Goal: Check status: Check status

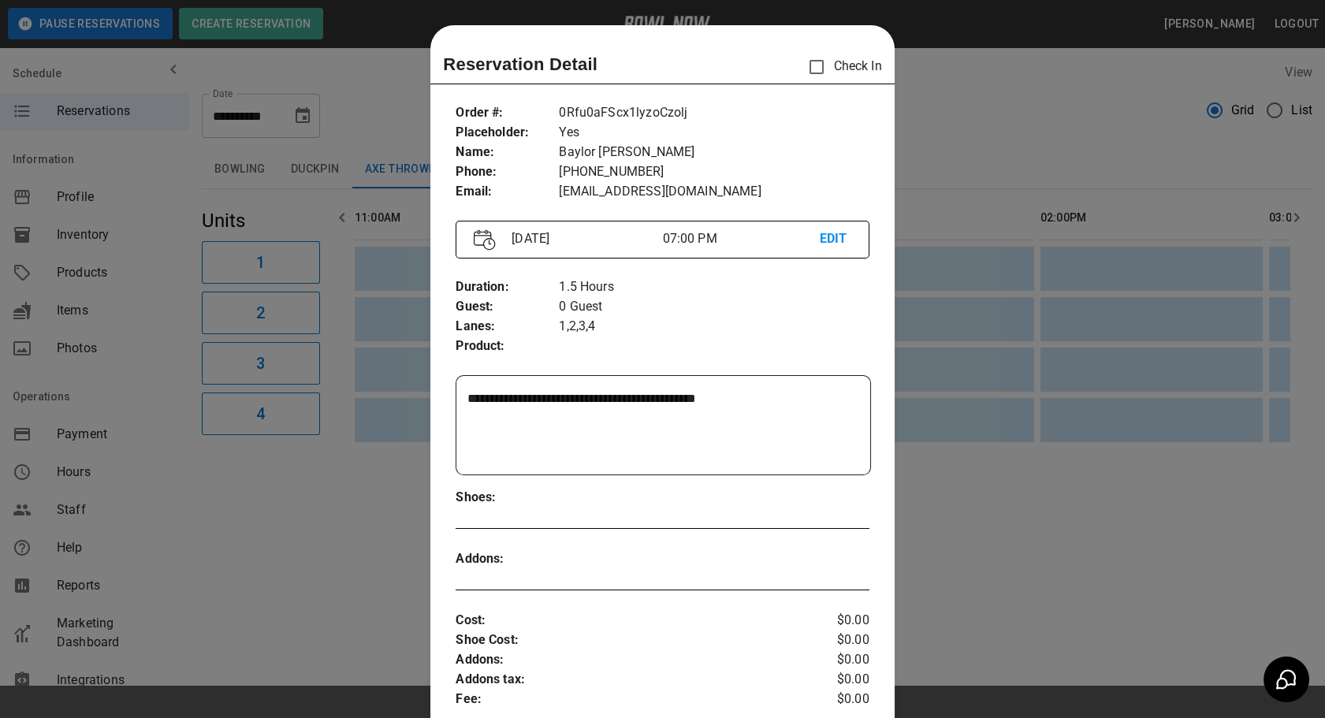
scroll to position [24, 0]
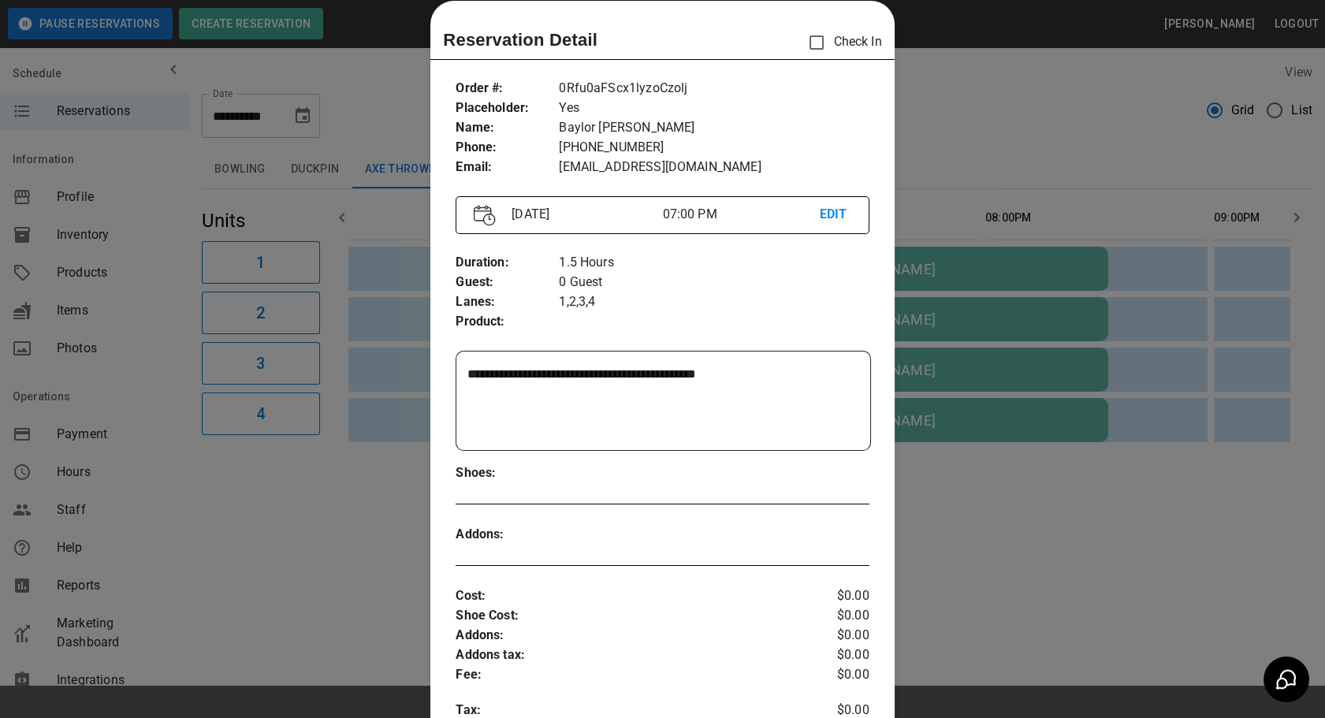
click at [1016, 150] on div at bounding box center [662, 359] width 1325 height 718
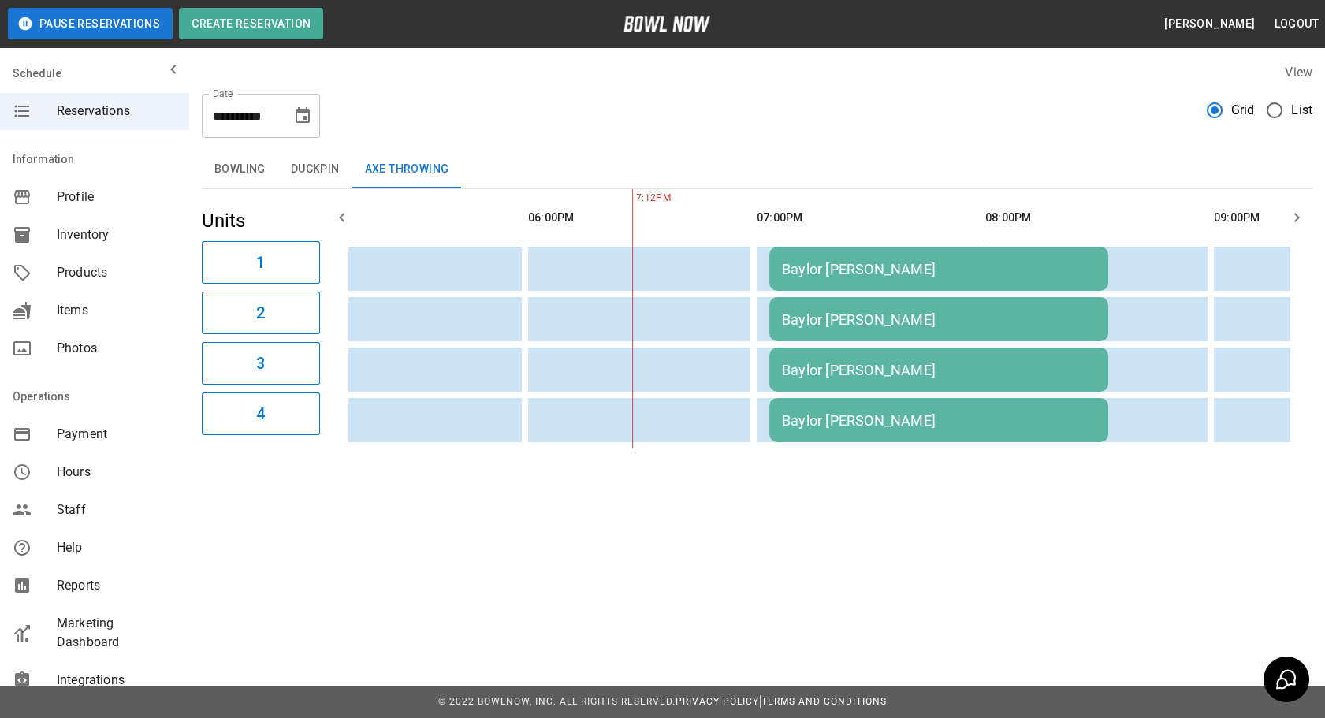
click at [819, 288] on td "Baylor [PERSON_NAME]" at bounding box center [938, 269] width 339 height 44
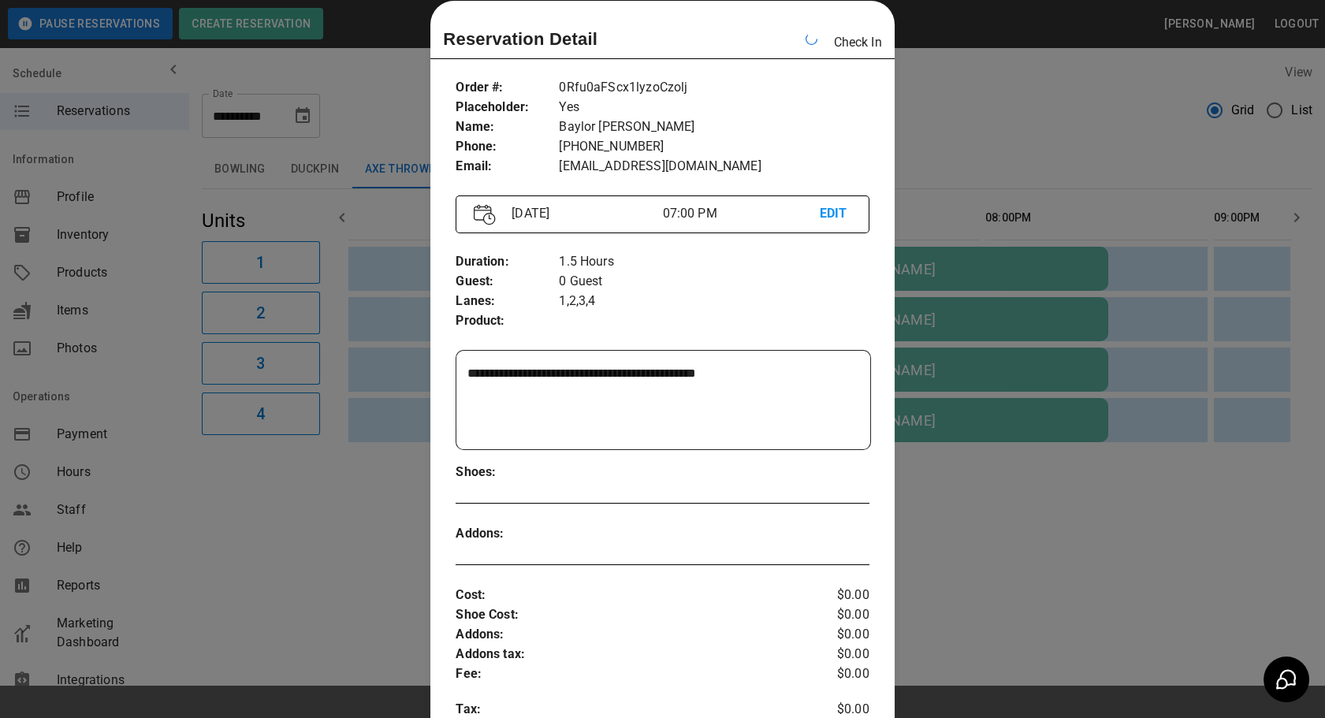
click at [914, 126] on div at bounding box center [662, 359] width 1325 height 718
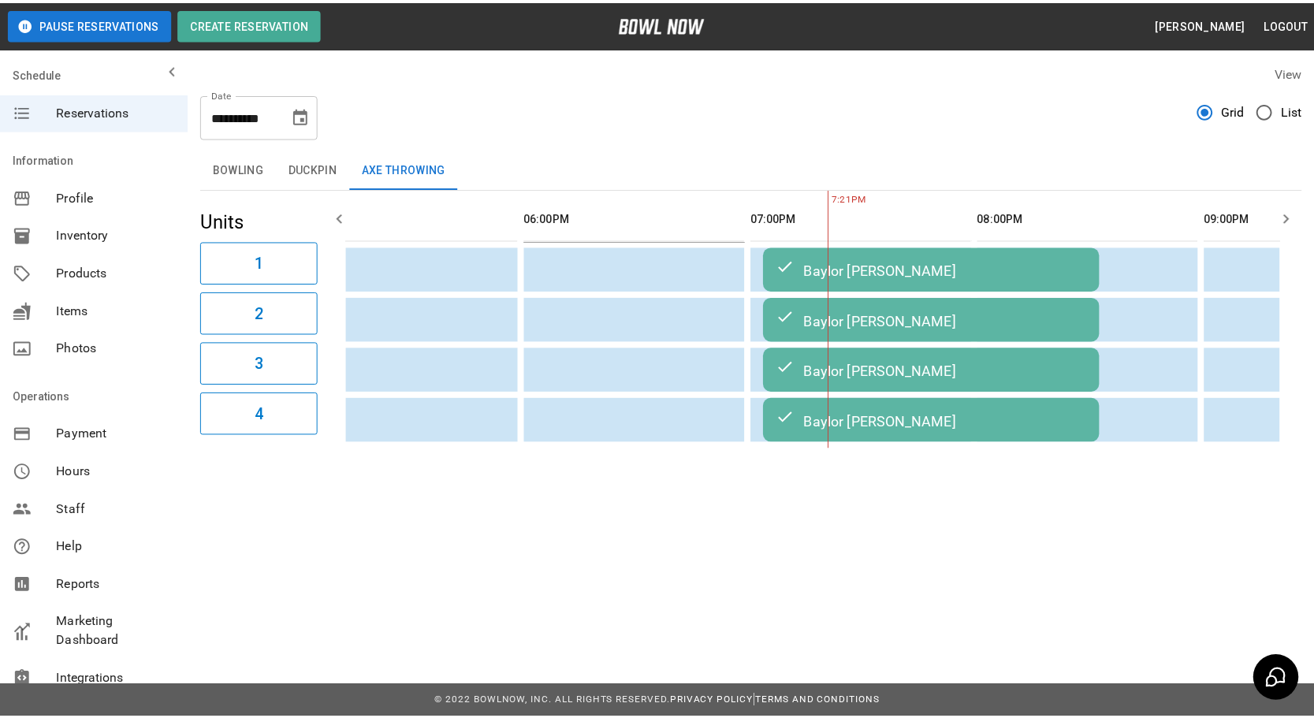
scroll to position [0, 1828]
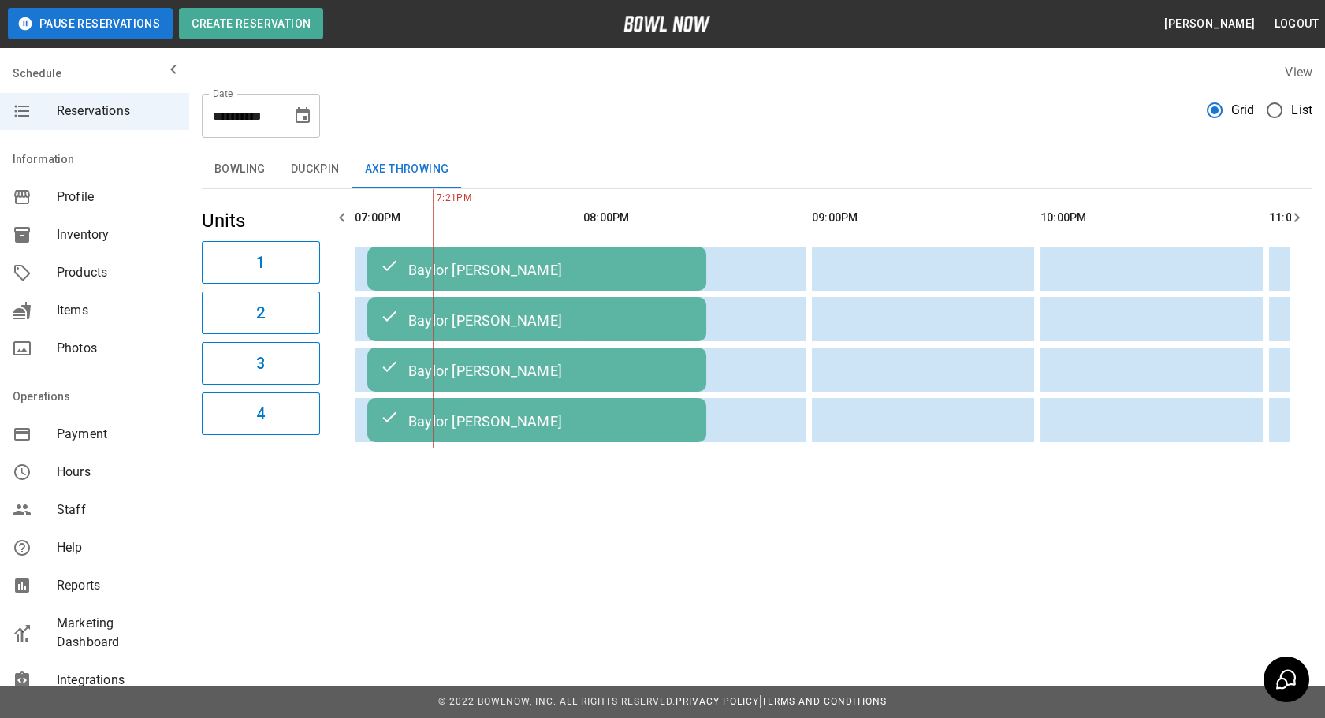
click at [228, 173] on button "Bowling" at bounding box center [240, 170] width 76 height 38
click at [221, 168] on button "Bowling" at bounding box center [240, 170] width 76 height 38
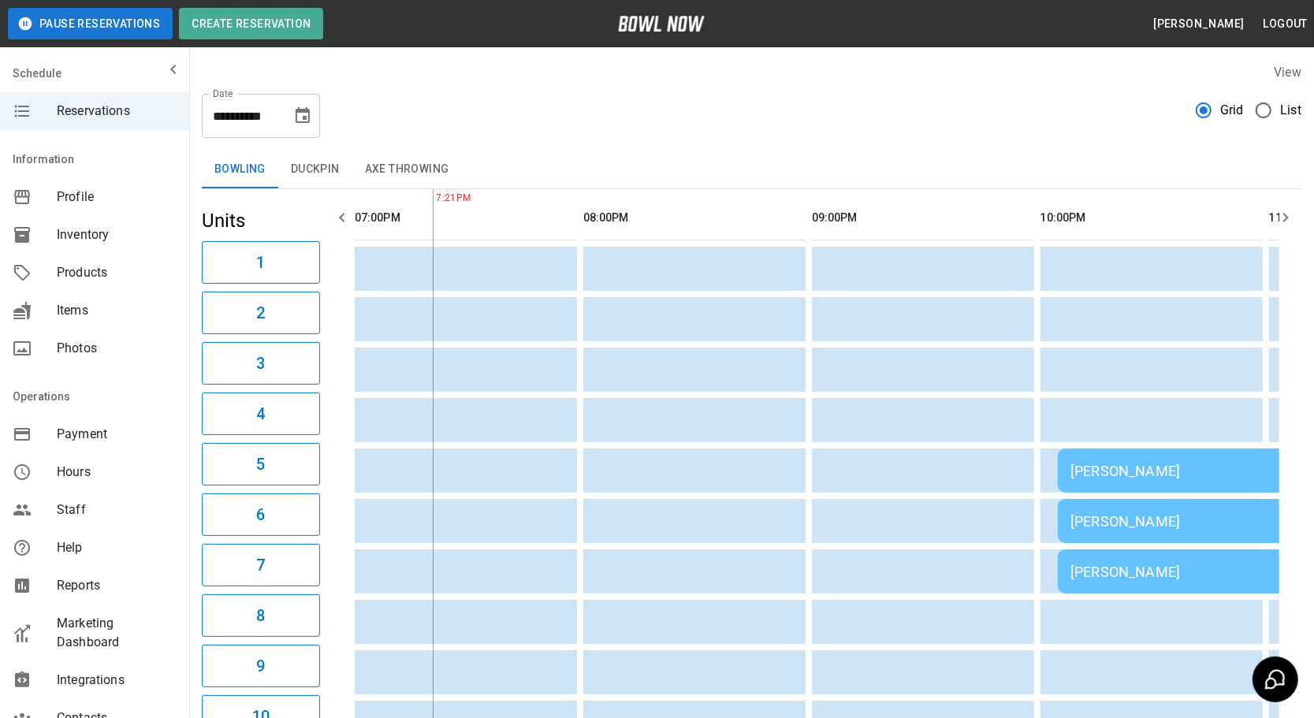
click at [1282, 209] on icon "button" at bounding box center [1285, 217] width 19 height 19
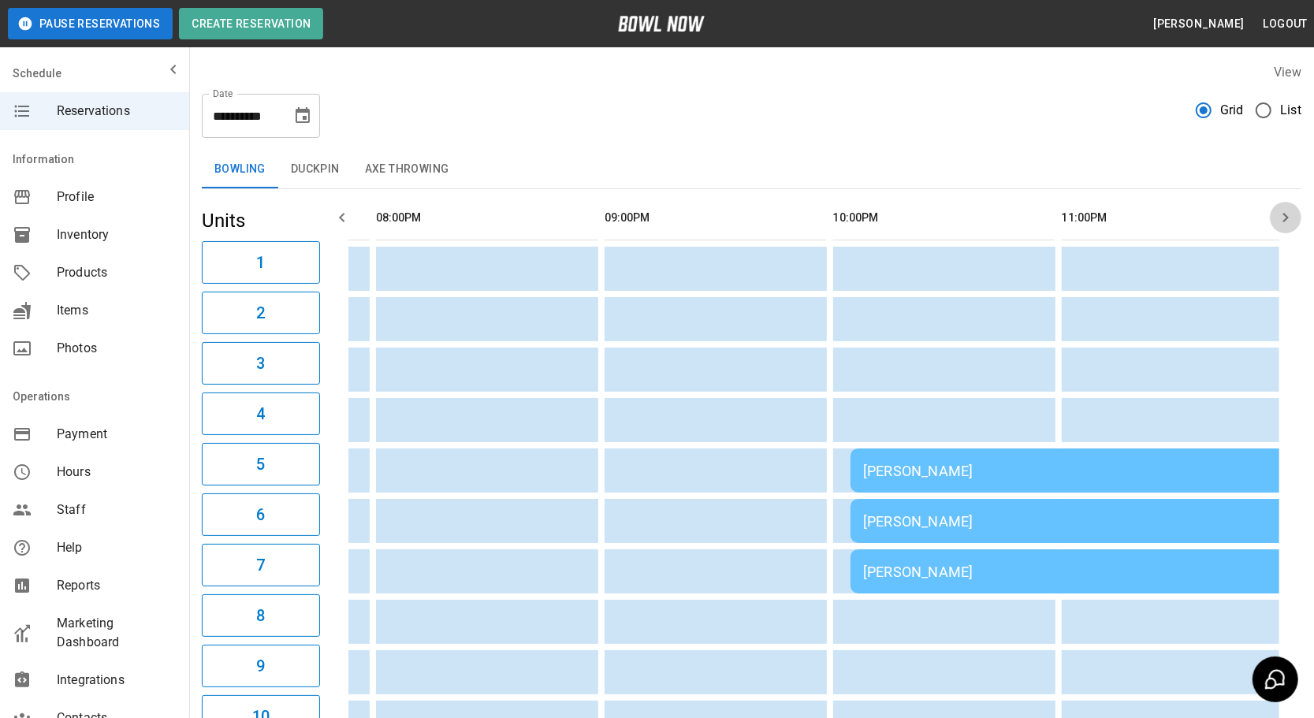
click at [1282, 209] on icon "button" at bounding box center [1285, 217] width 19 height 19
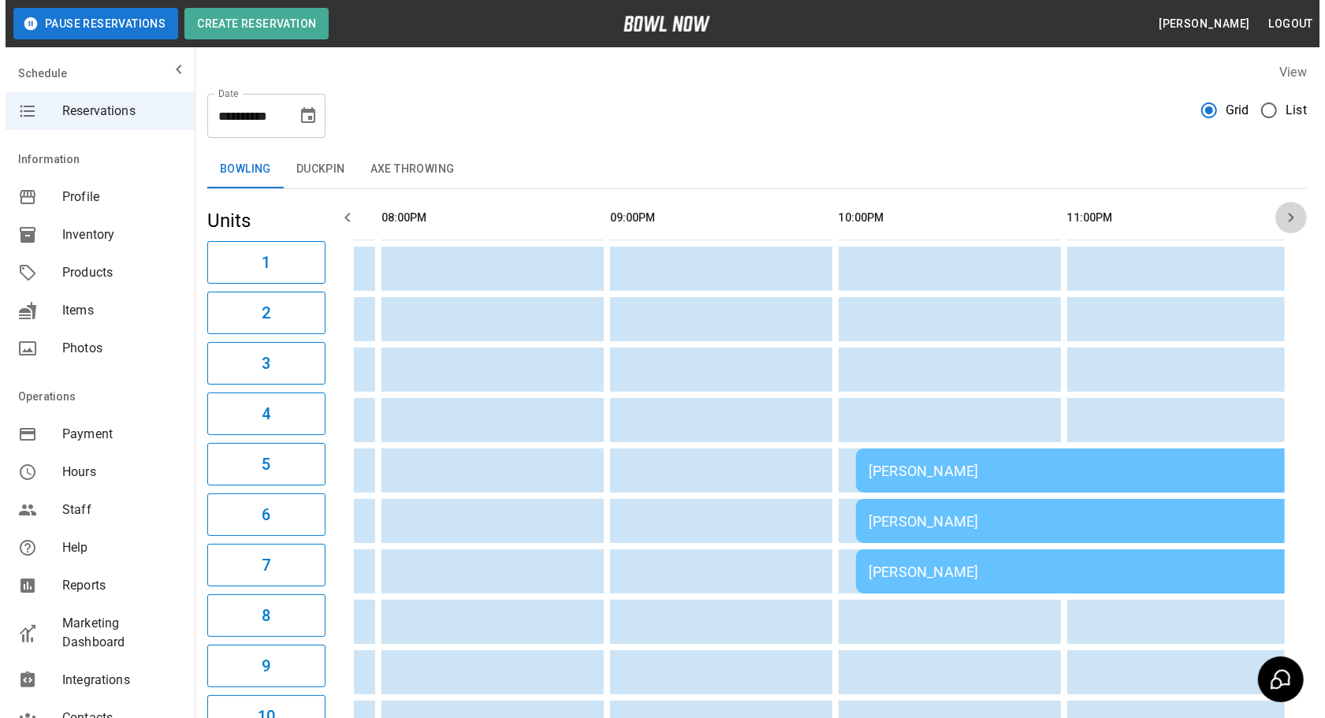
scroll to position [0, 2038]
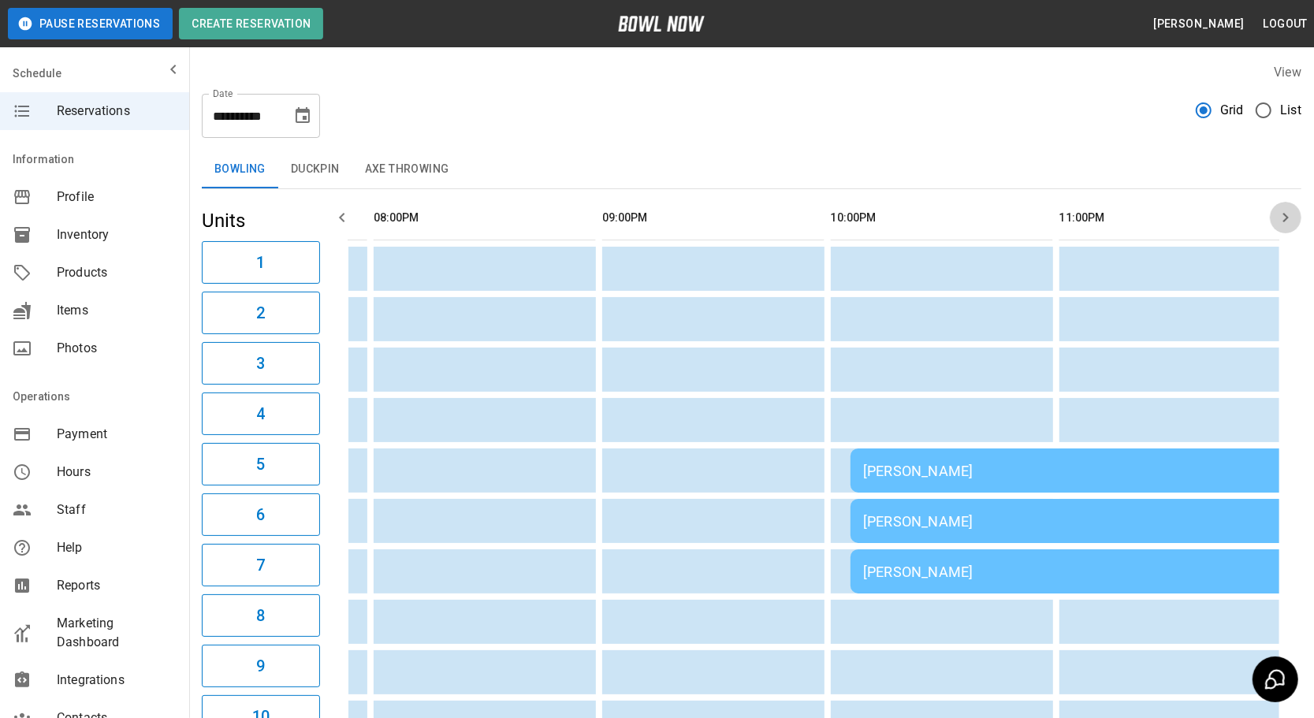
click at [1282, 209] on icon "button" at bounding box center [1285, 217] width 19 height 19
click at [921, 466] on div "[PERSON_NAME]" at bounding box center [1077, 471] width 429 height 17
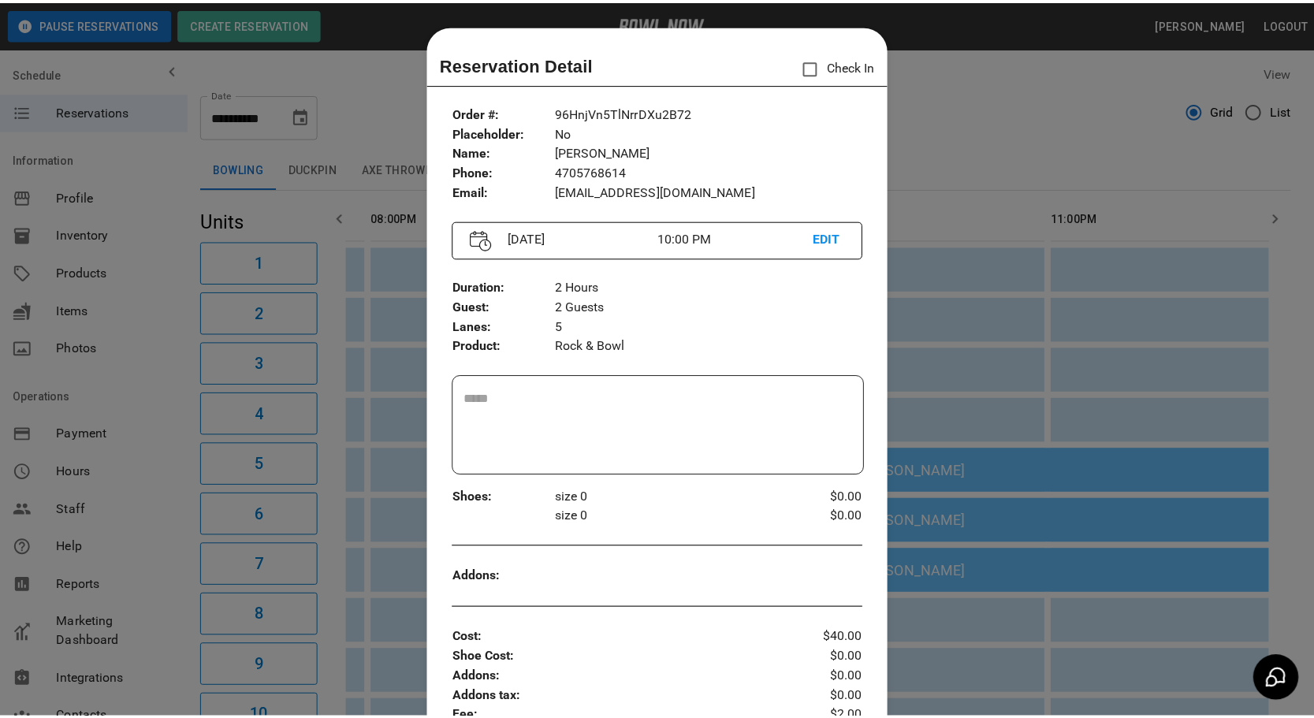
scroll to position [24, 0]
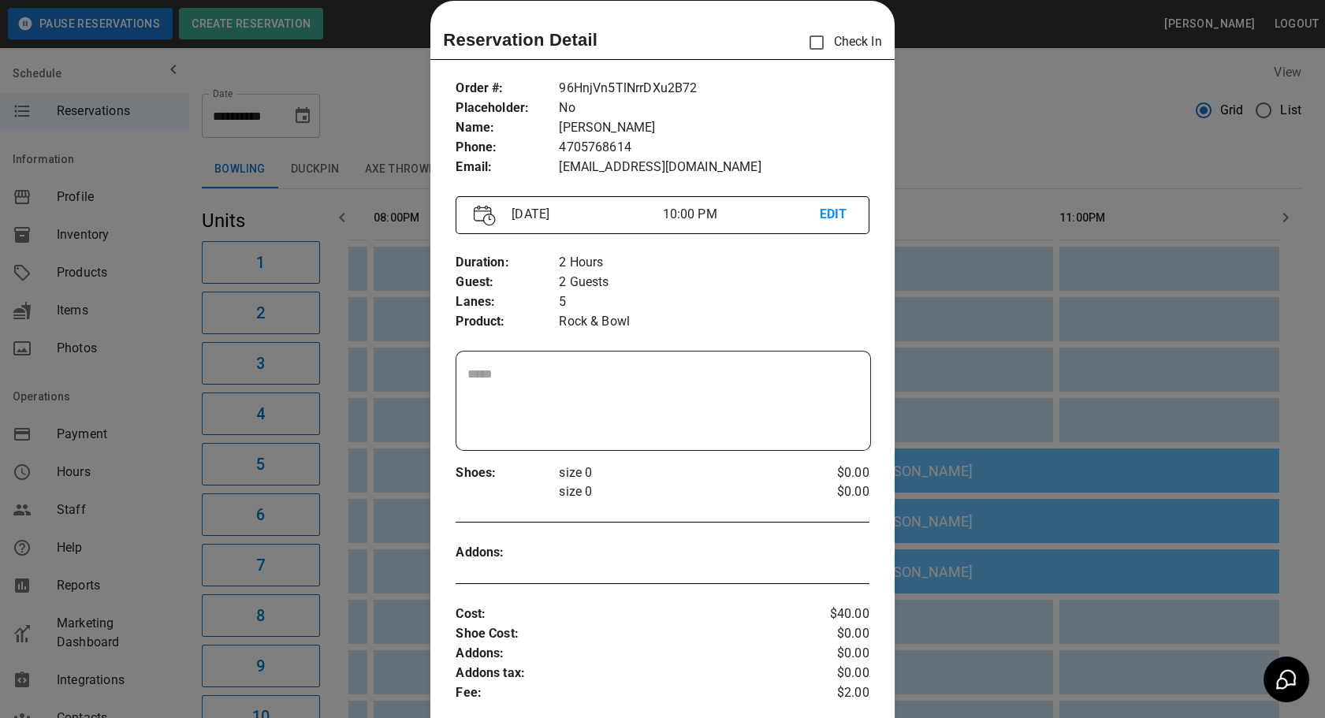
click at [1164, 362] on div at bounding box center [662, 359] width 1325 height 718
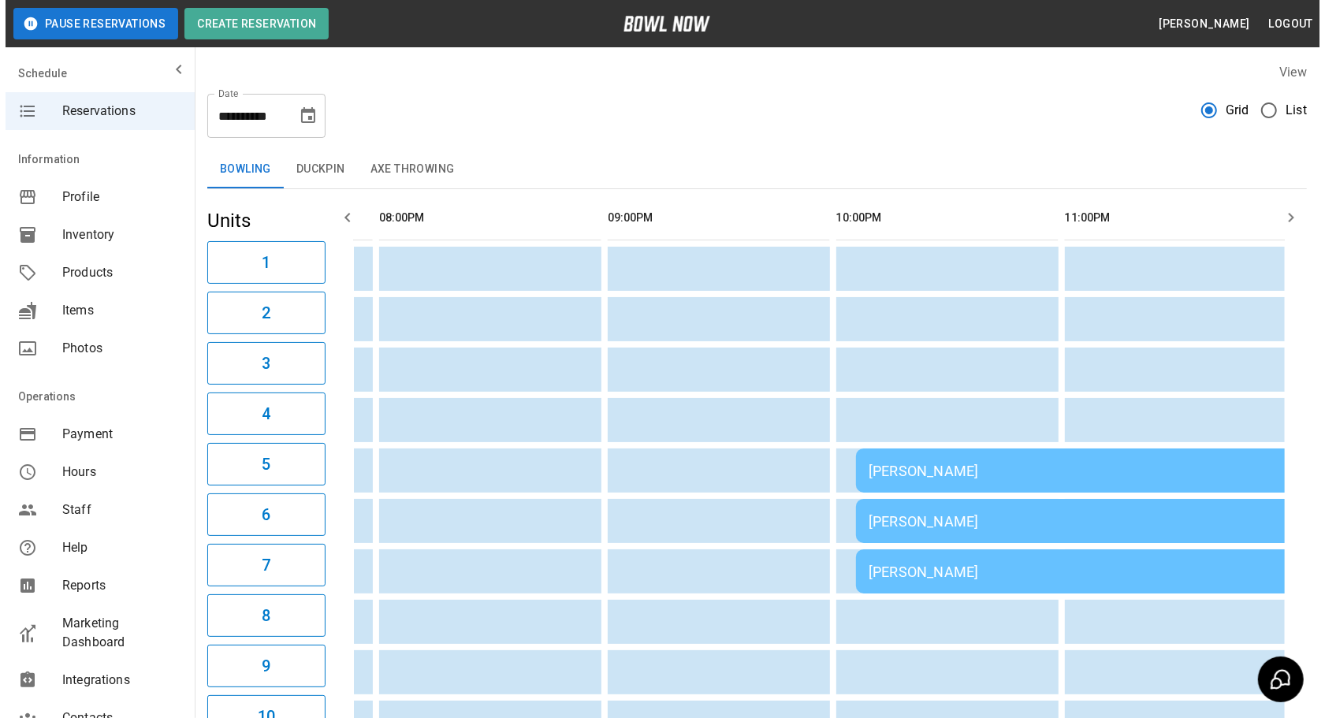
scroll to position [0, 2025]
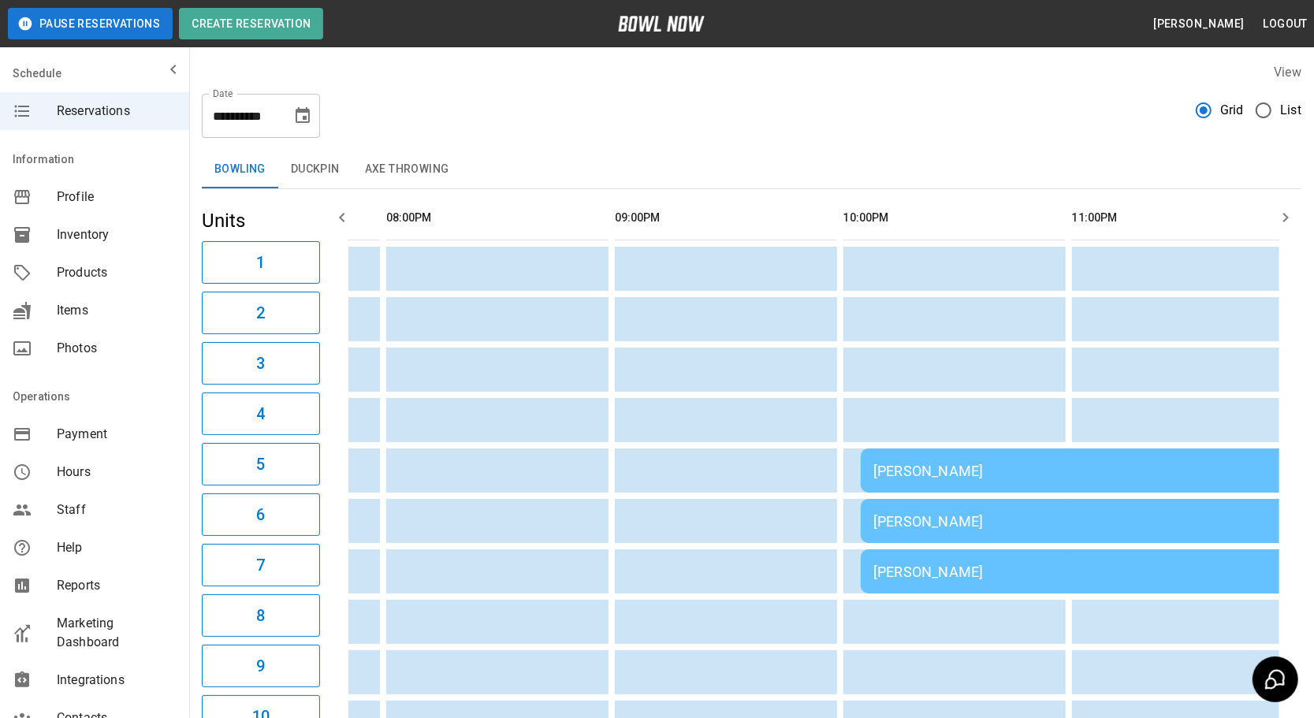
click at [917, 521] on div "[PERSON_NAME]" at bounding box center [1087, 521] width 429 height 17
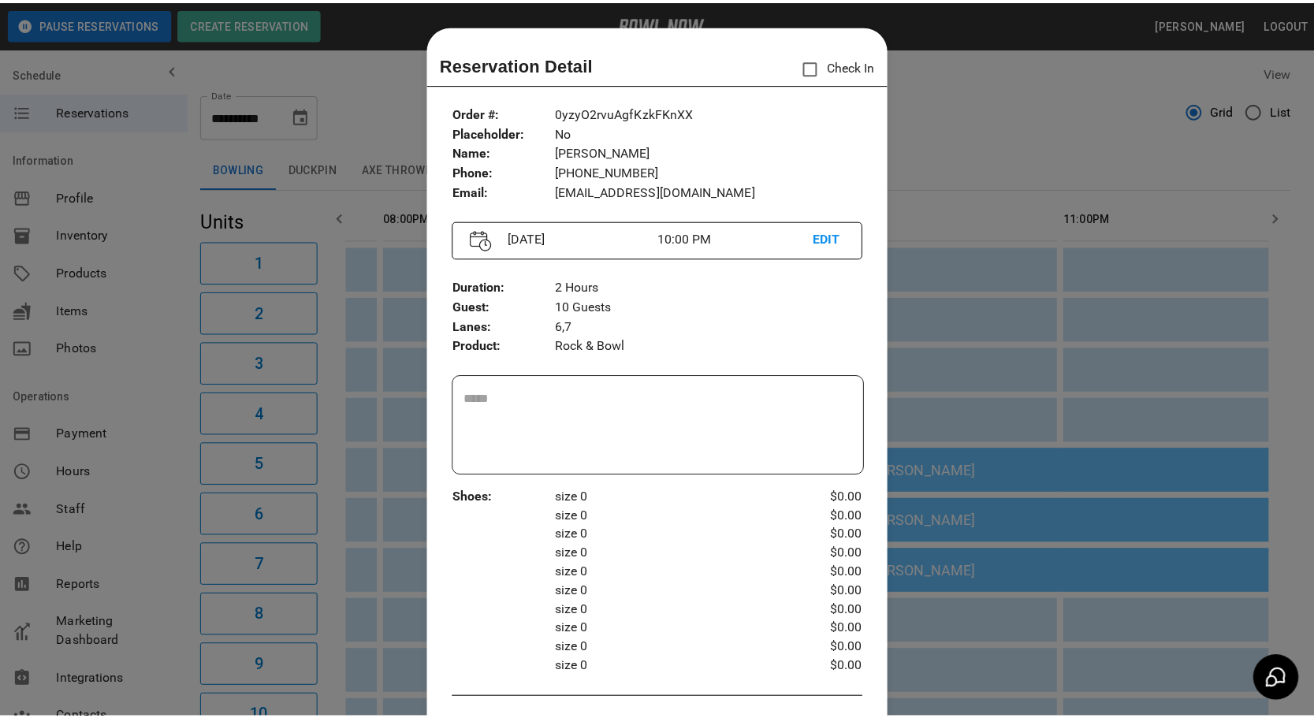
scroll to position [24, 0]
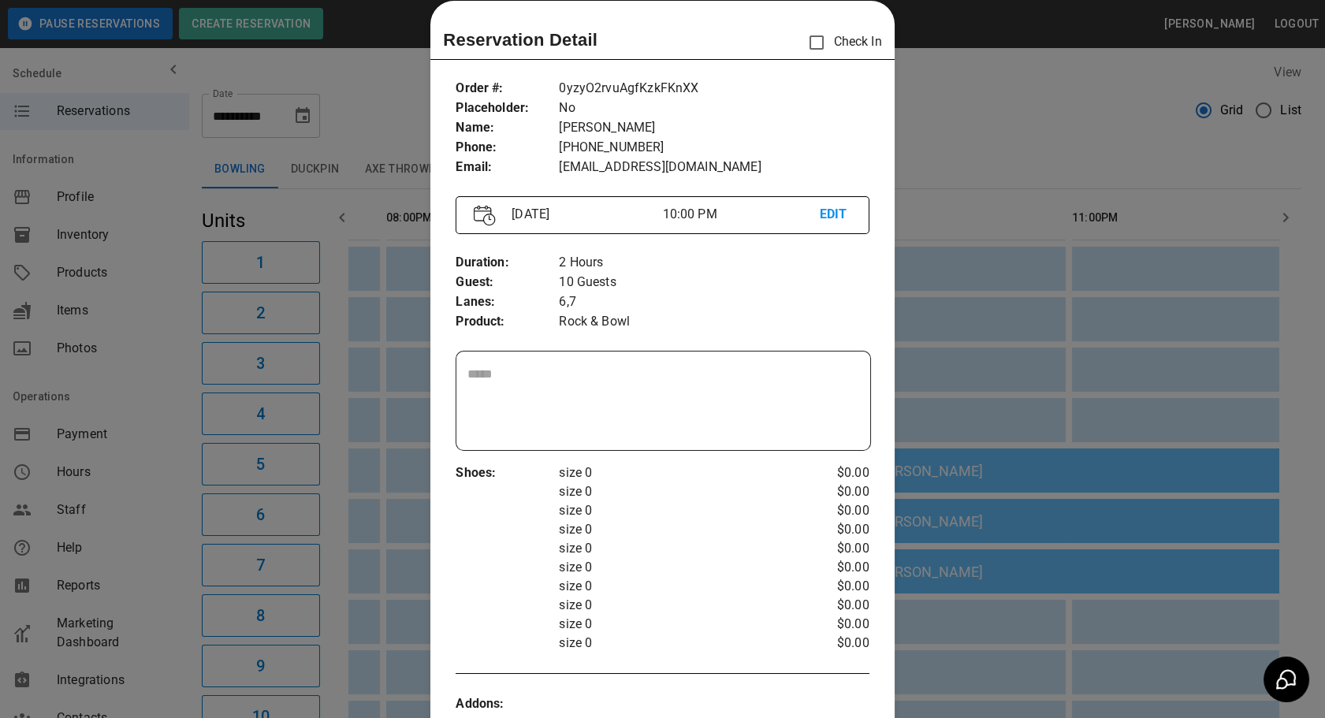
click at [1132, 266] on div at bounding box center [662, 359] width 1325 height 718
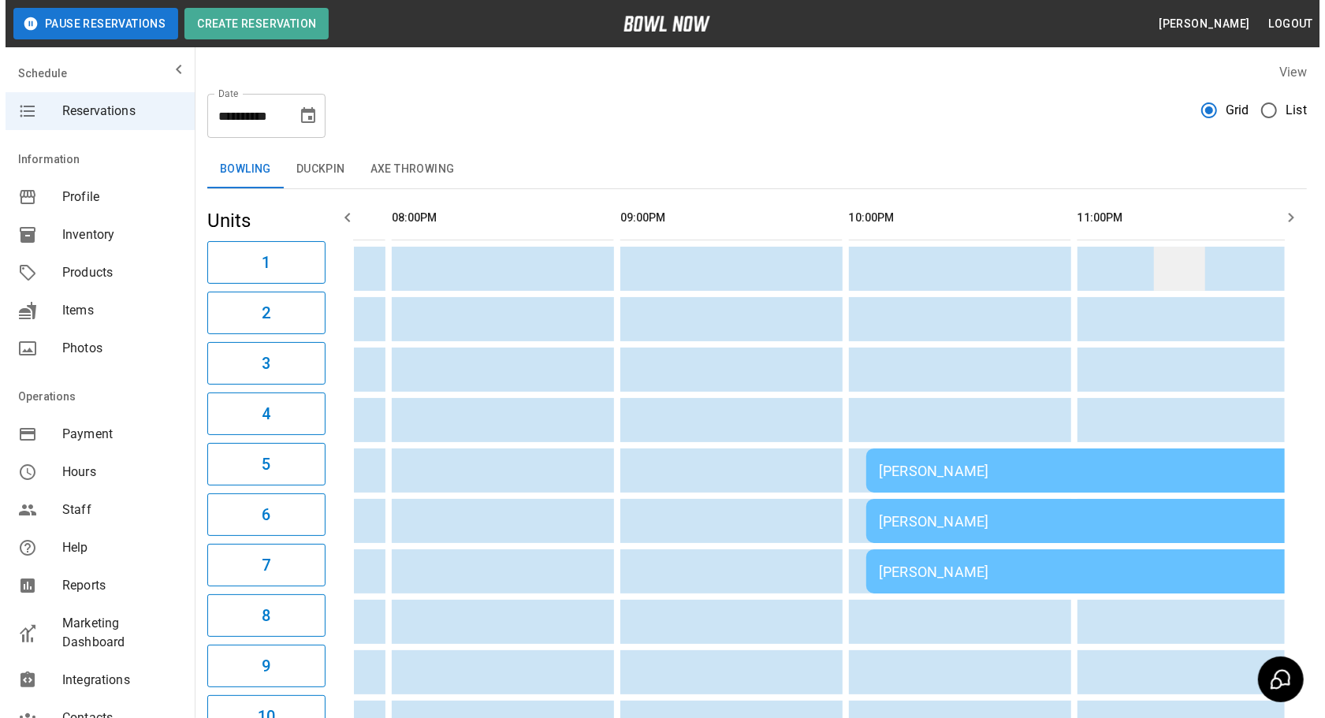
scroll to position [0, 1984]
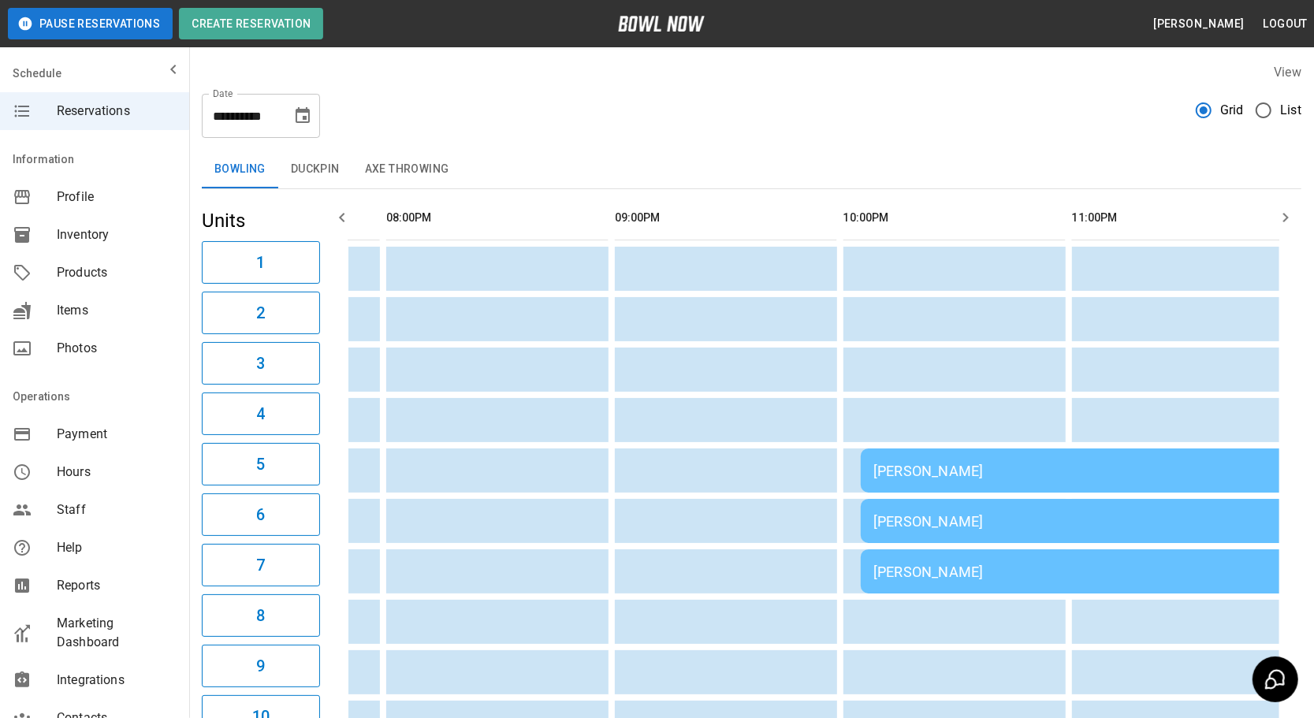
click at [414, 165] on button "Axe Throwing" at bounding box center [407, 170] width 110 height 38
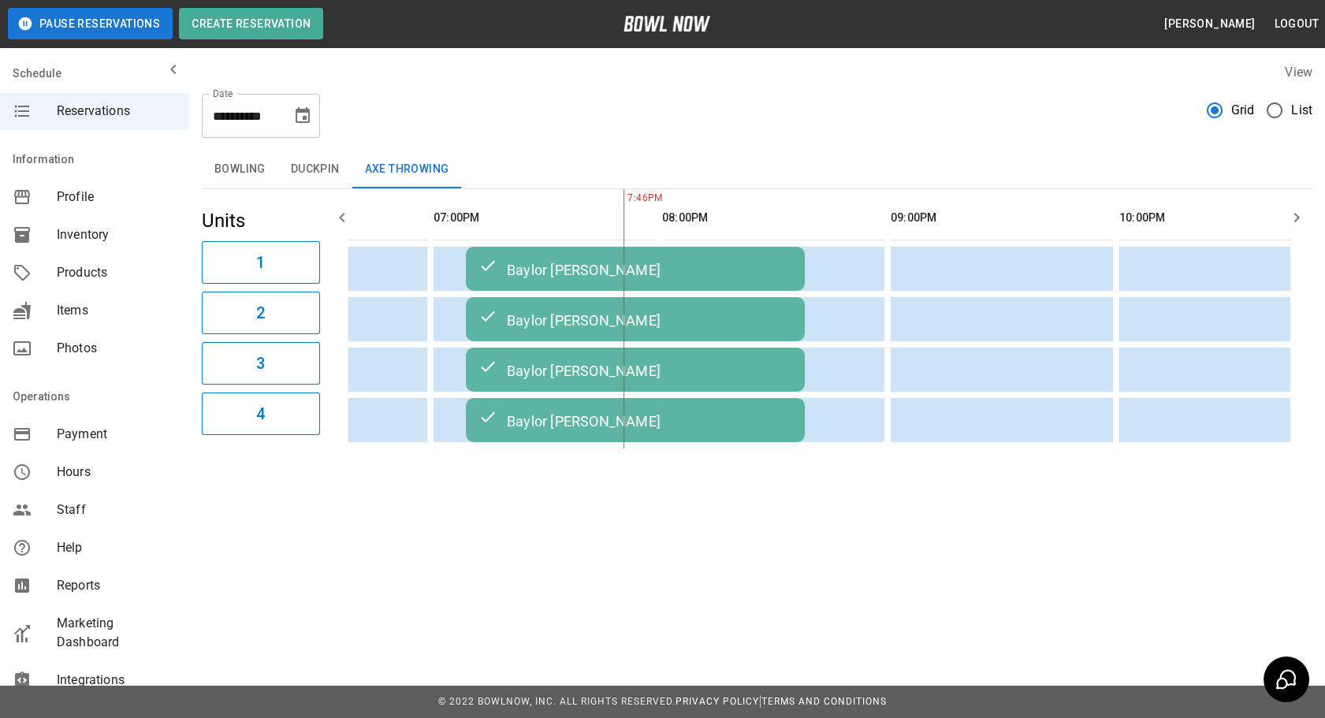
scroll to position [0, 0]
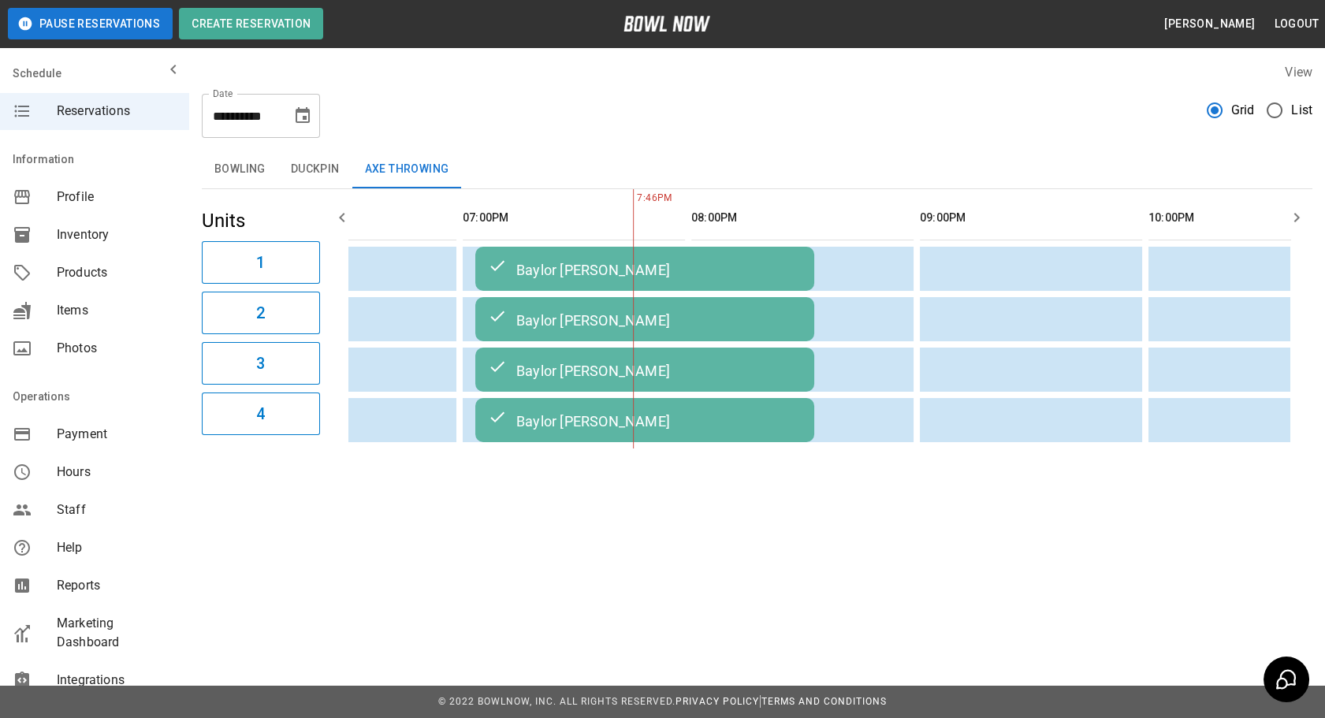
click at [556, 268] on div "Baylor [PERSON_NAME]" at bounding box center [645, 268] width 314 height 19
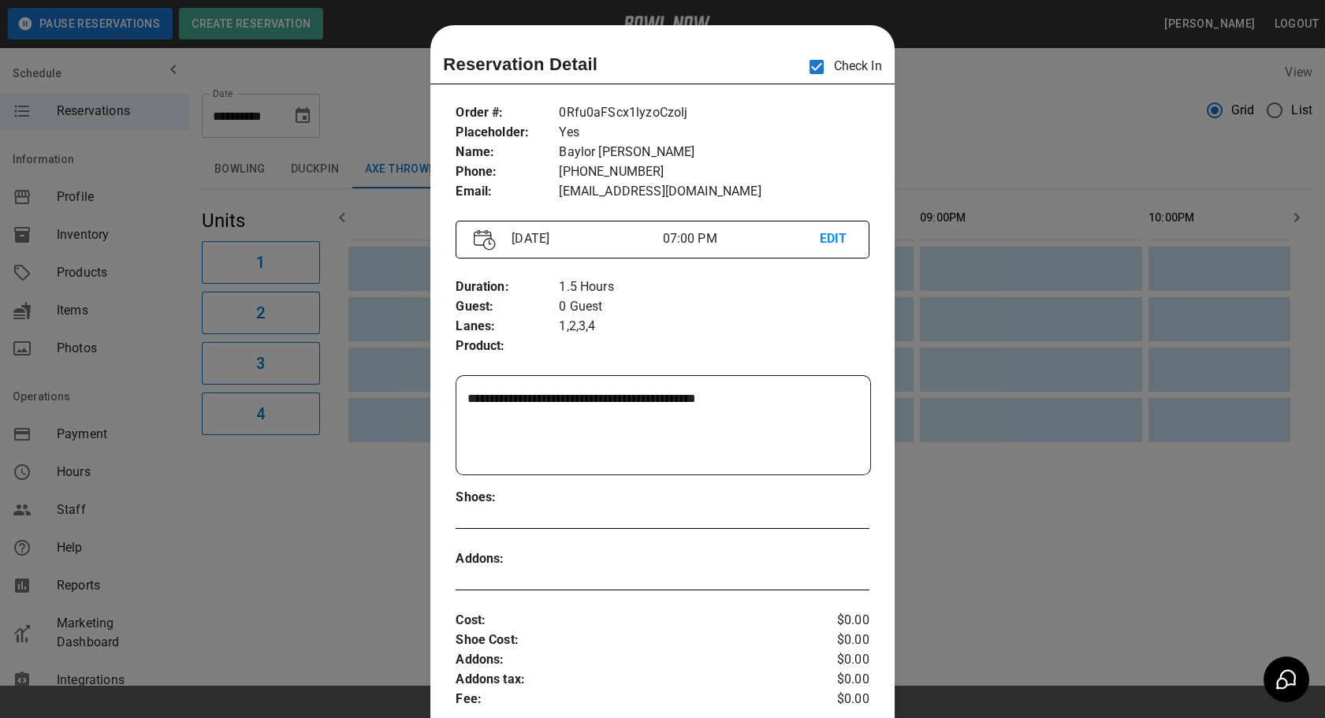
click at [961, 100] on div at bounding box center [662, 359] width 1325 height 718
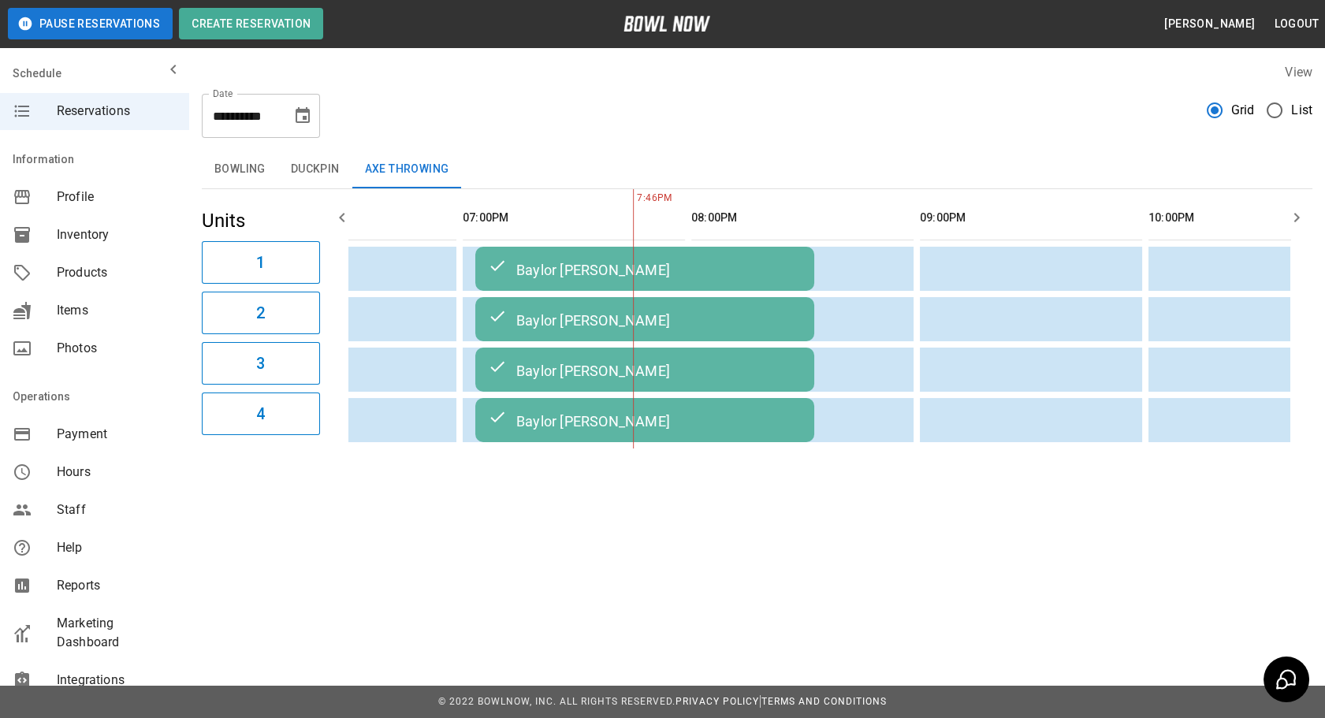
click at [729, 267] on div "Baylor [PERSON_NAME]" at bounding box center [645, 268] width 314 height 19
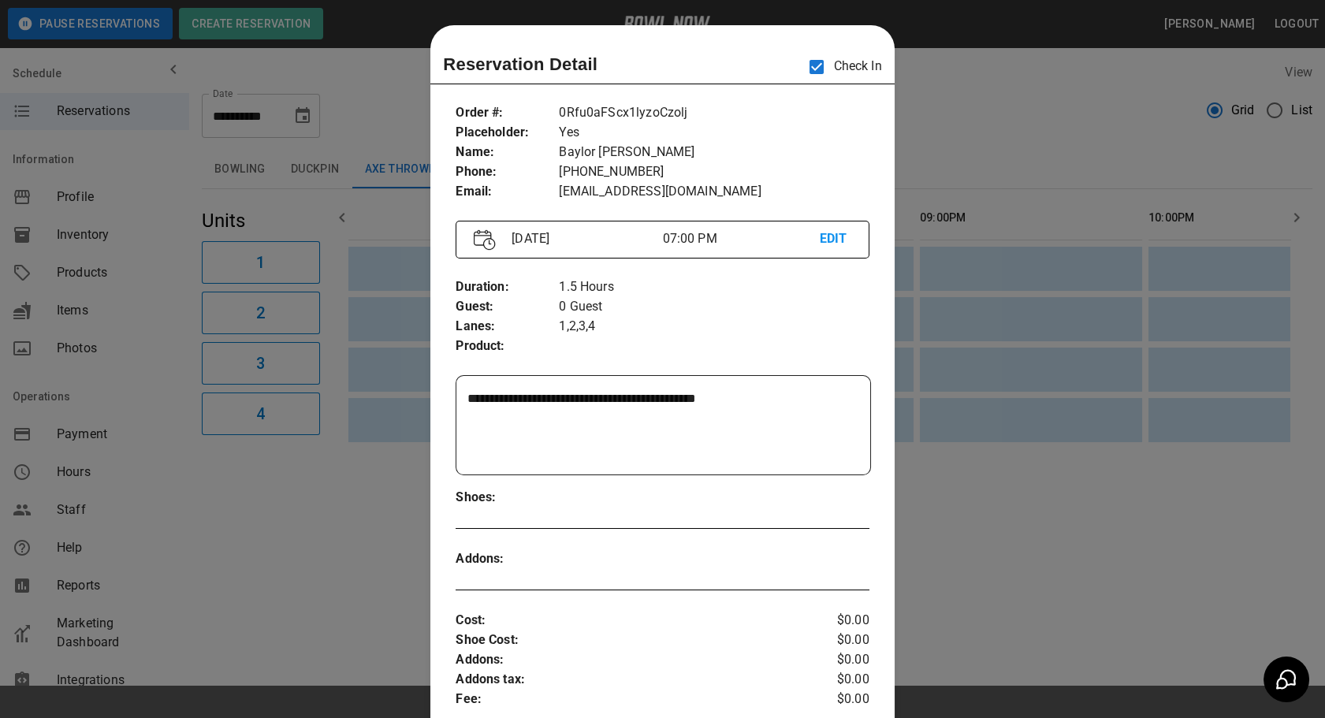
scroll to position [24, 0]
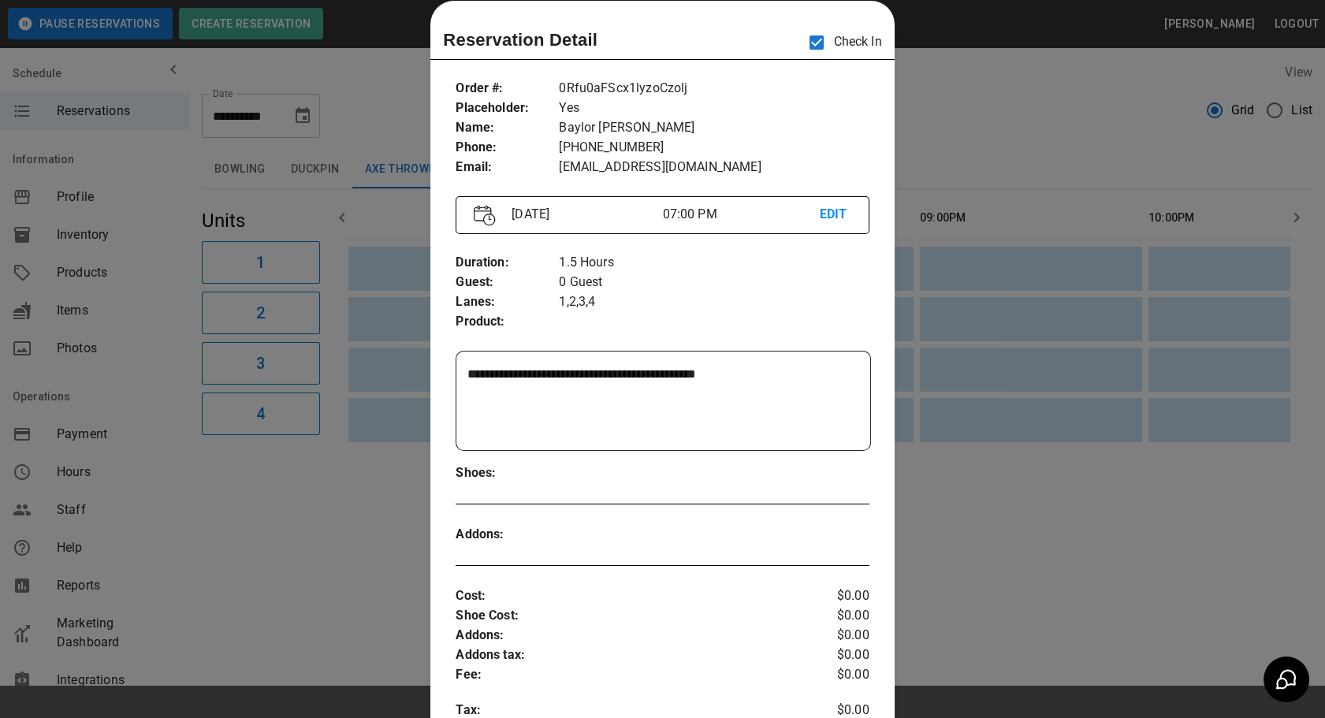
click at [307, 559] on div at bounding box center [662, 359] width 1325 height 718
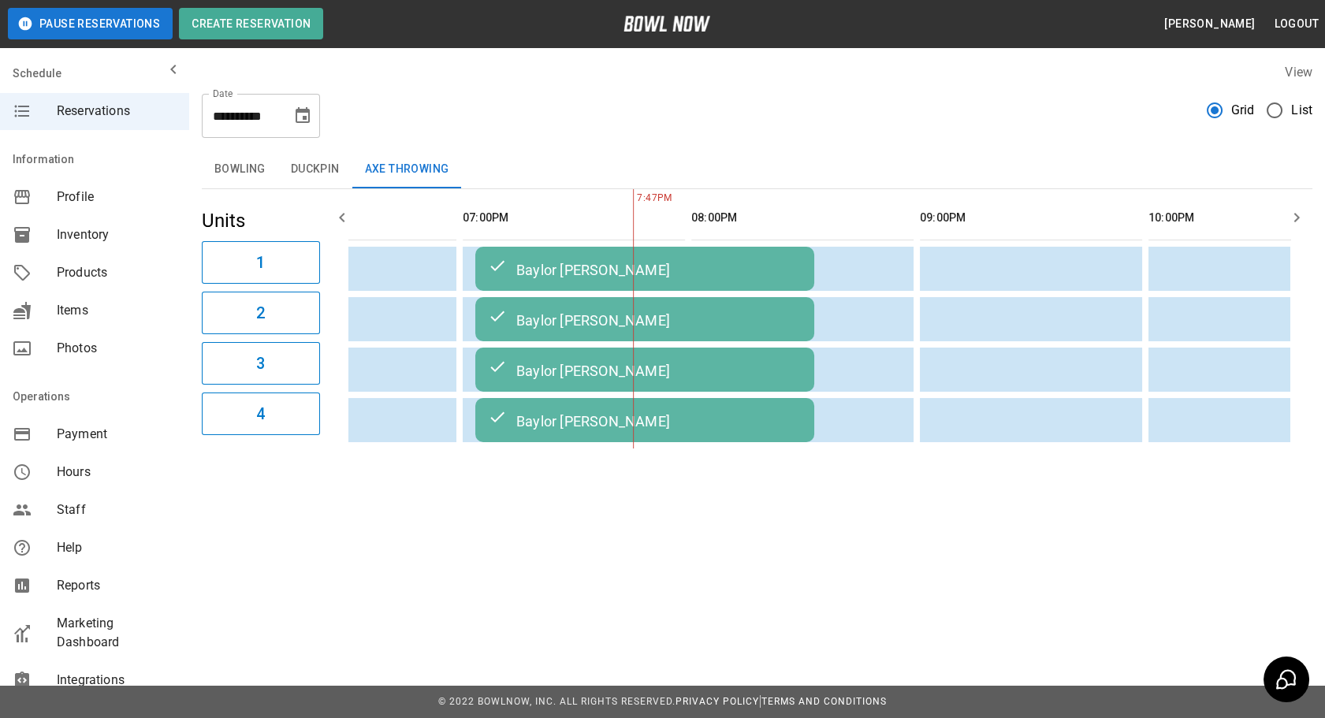
click at [693, 278] on div "Baylor [PERSON_NAME]" at bounding box center [645, 268] width 314 height 19
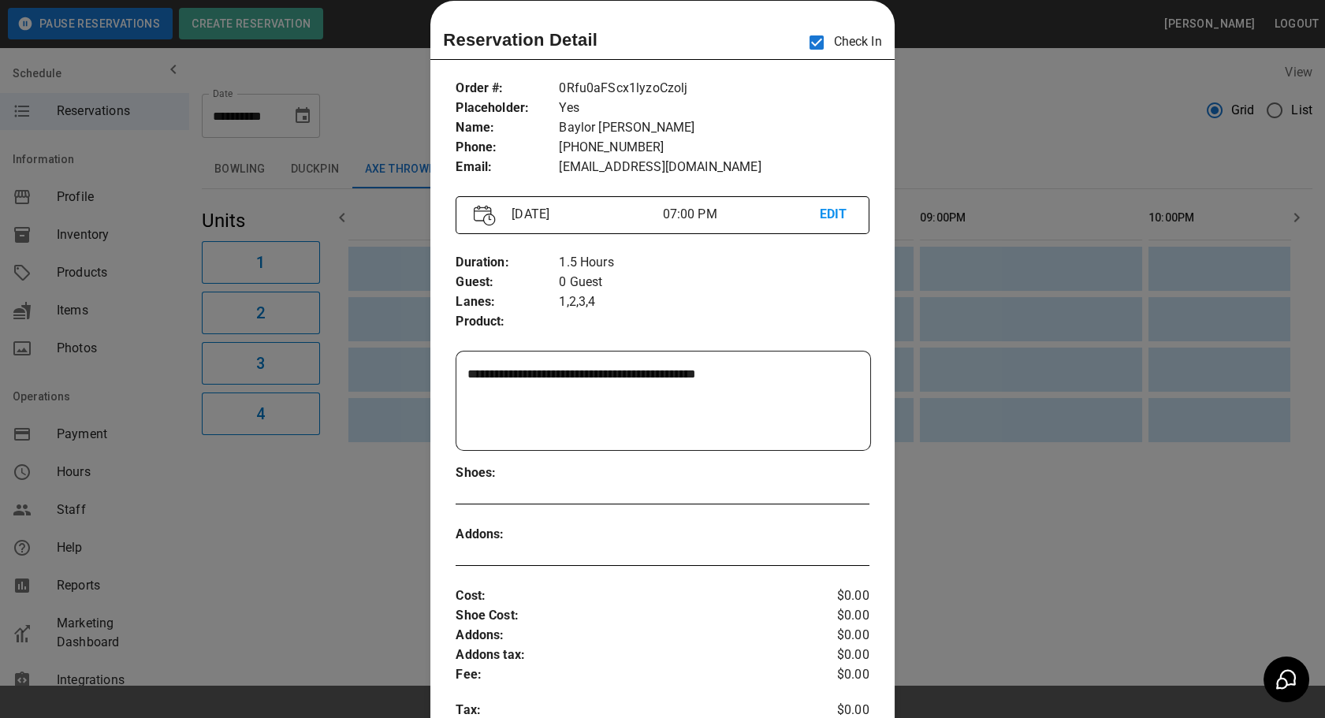
click at [307, 534] on div at bounding box center [662, 359] width 1325 height 718
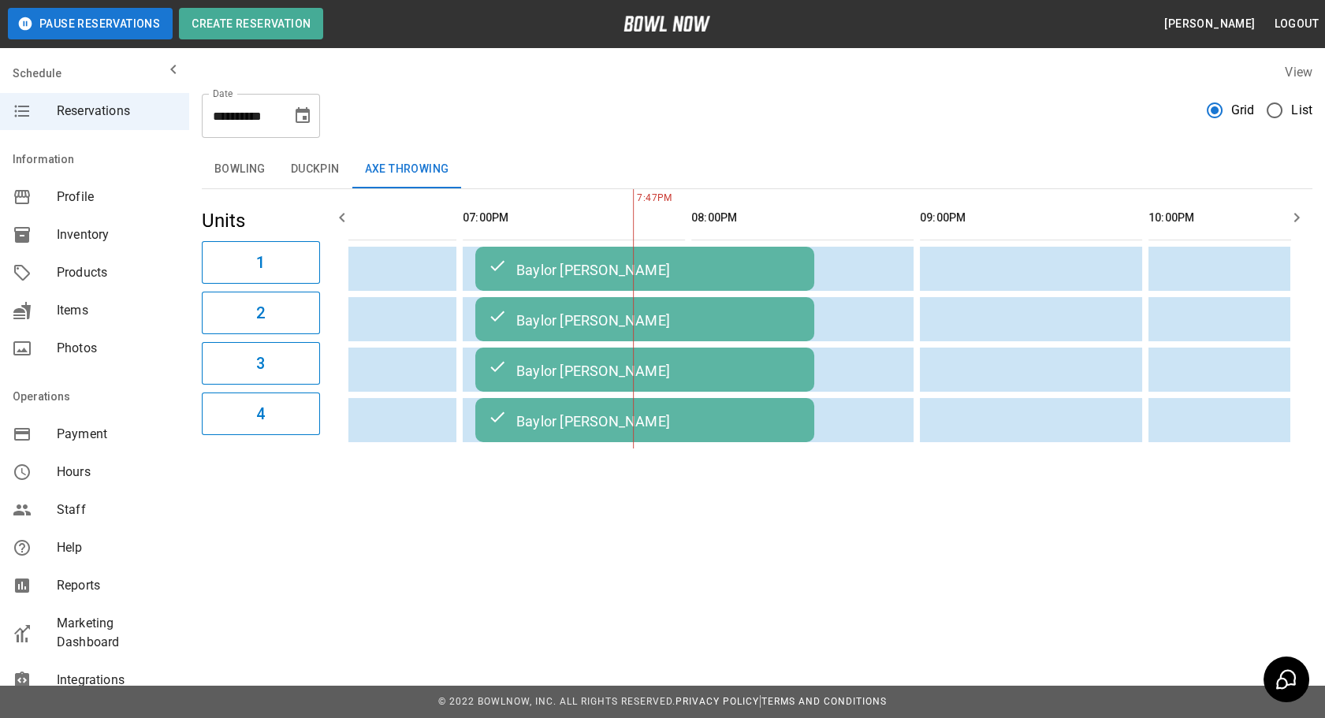
click at [673, 278] on div "Baylor [PERSON_NAME]" at bounding box center [645, 268] width 314 height 19
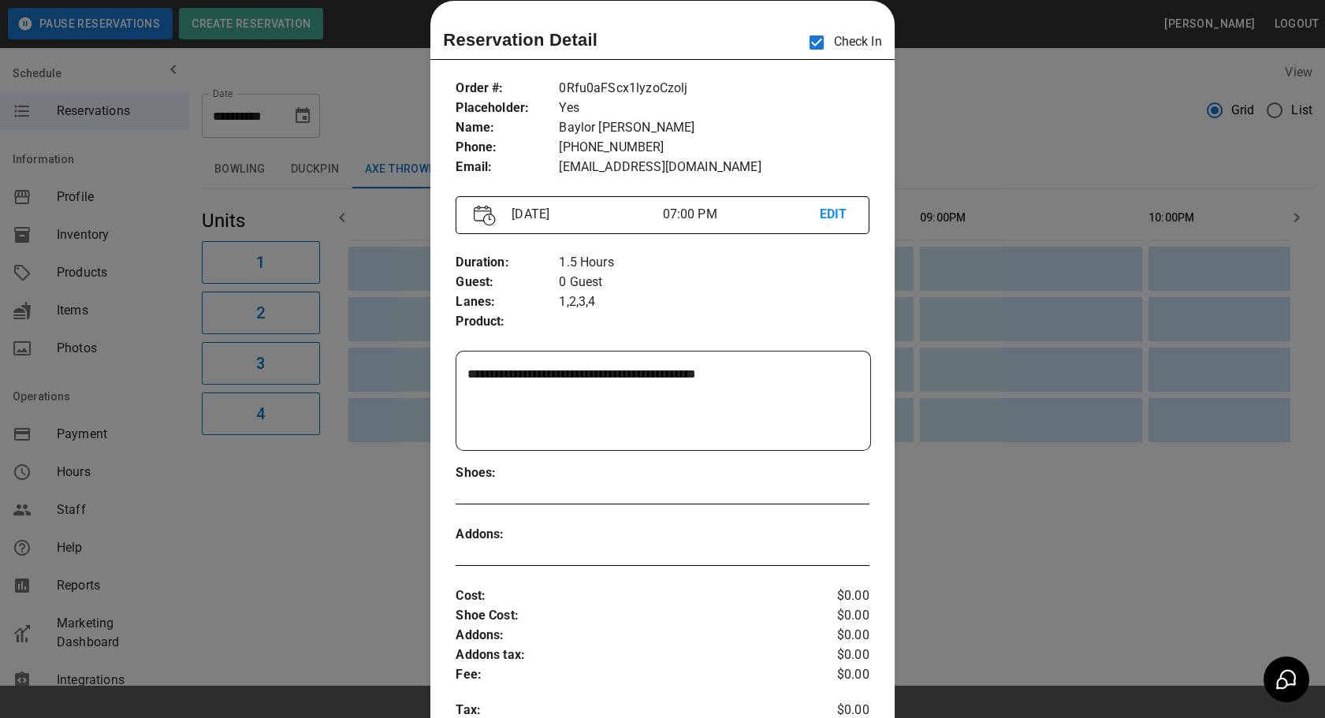
click at [329, 541] on div at bounding box center [662, 359] width 1325 height 718
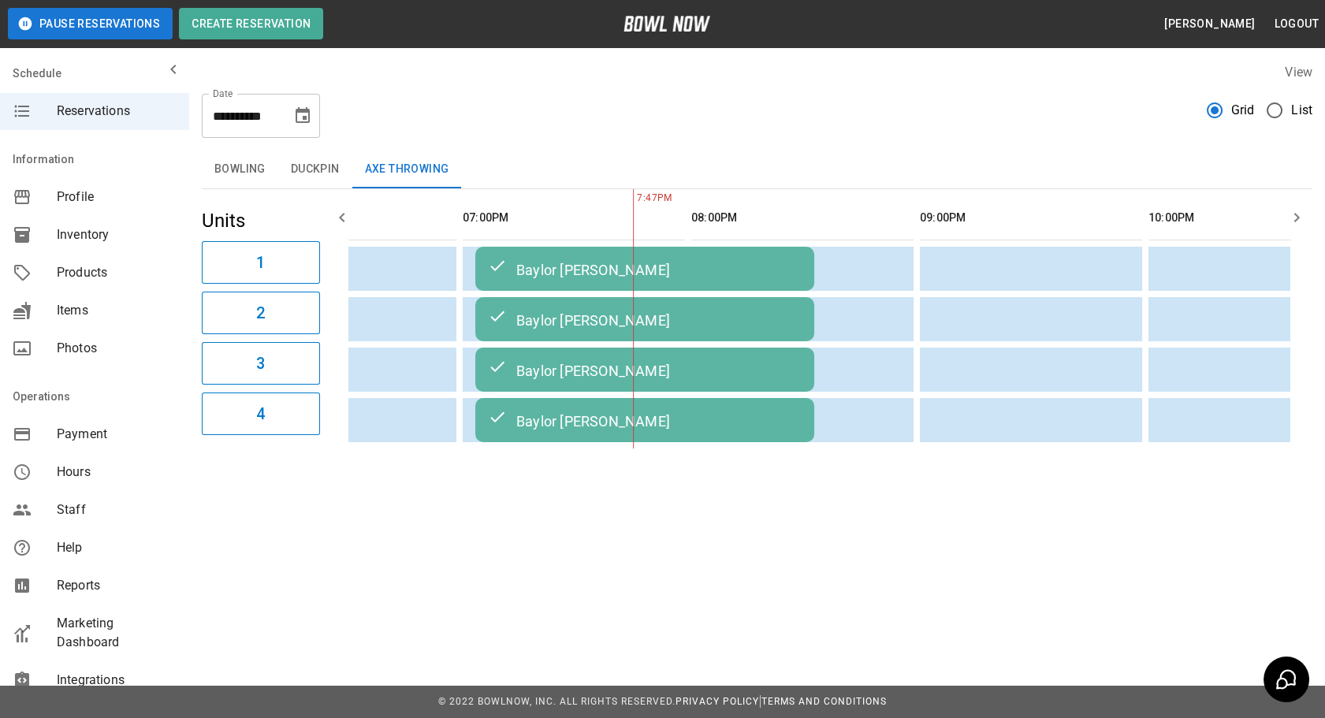
click at [688, 278] on div "Baylor [PERSON_NAME]" at bounding box center [645, 268] width 314 height 19
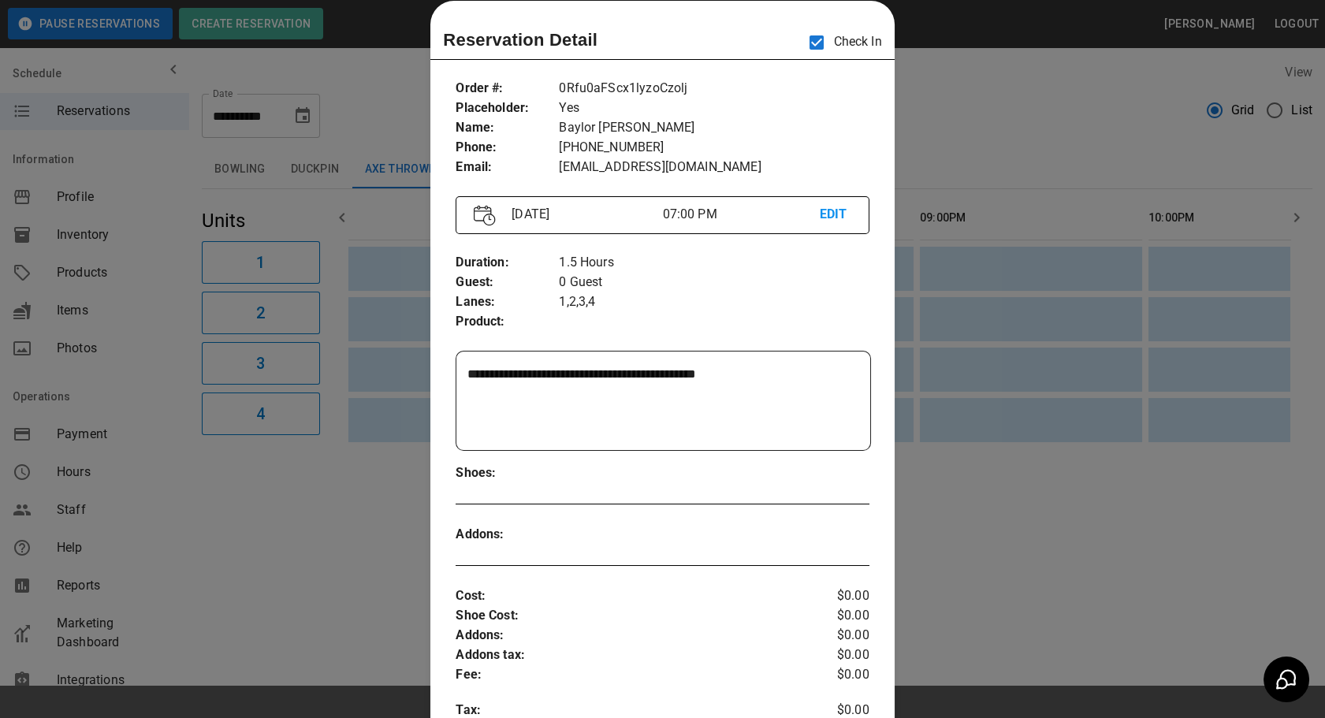
click at [327, 552] on div at bounding box center [662, 359] width 1325 height 718
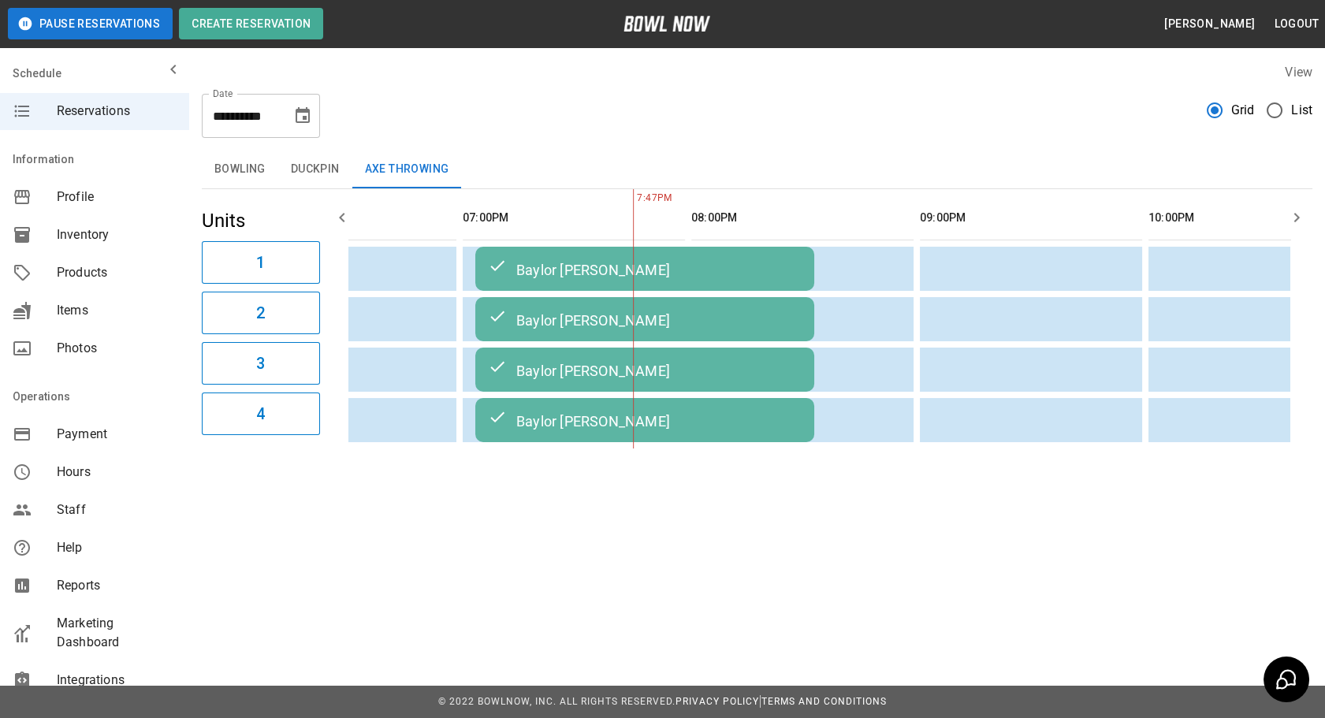
click at [229, 173] on button "Bowling" at bounding box center [240, 170] width 76 height 38
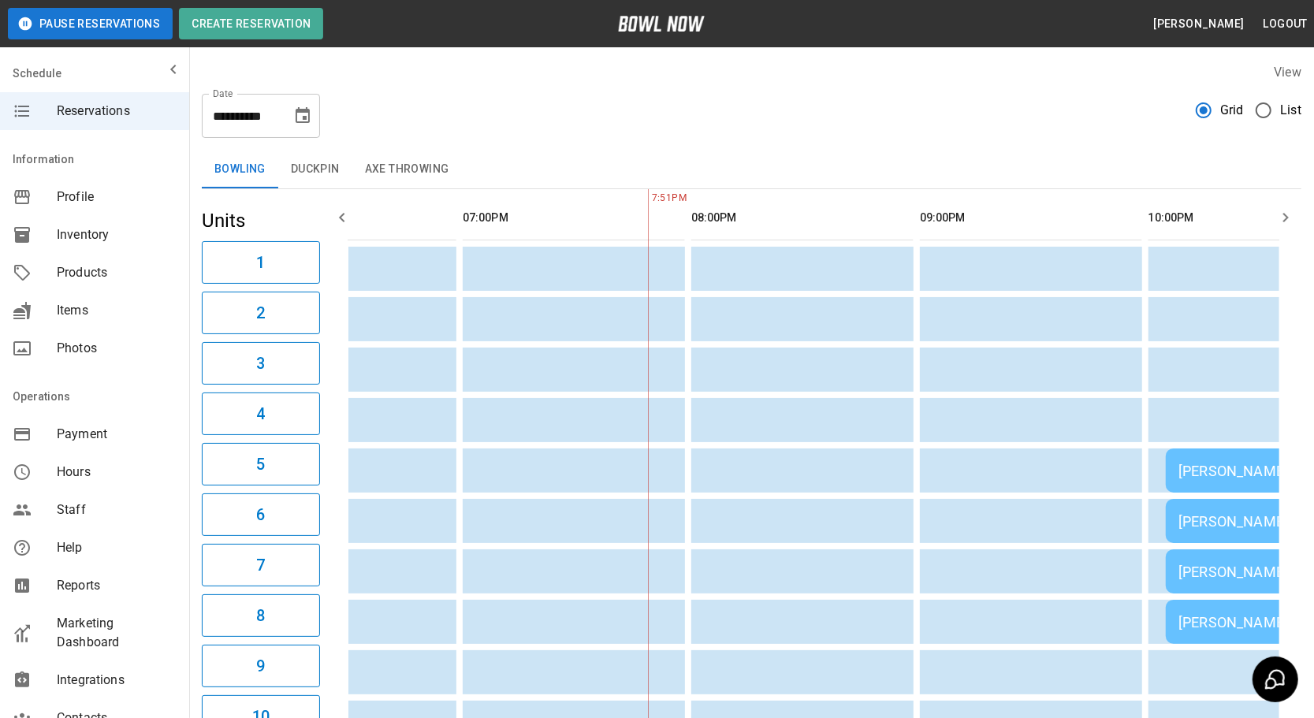
click at [765, 23] on header "Pause Reservations Create Reservation [PERSON_NAME] Logout" at bounding box center [657, 23] width 1314 height 47
click at [567, 117] on div "**********" at bounding box center [751, 109] width 1099 height 57
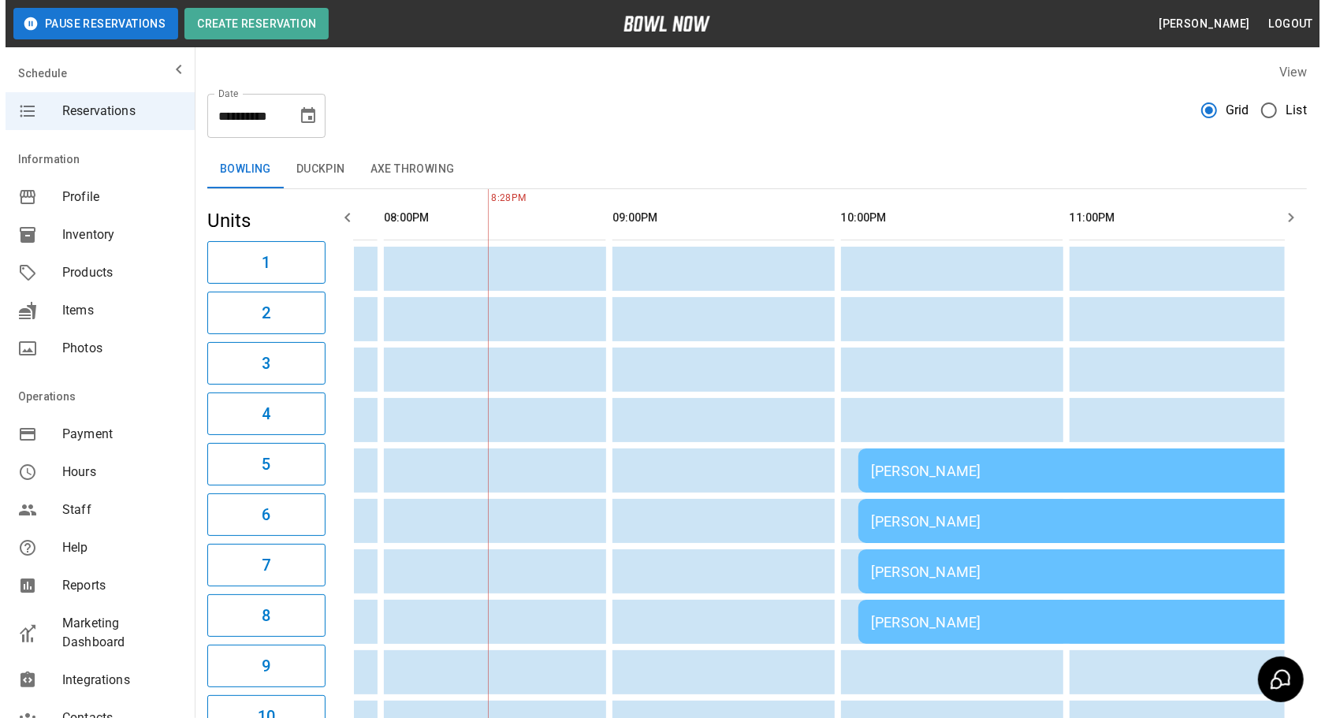
scroll to position [0, 2035]
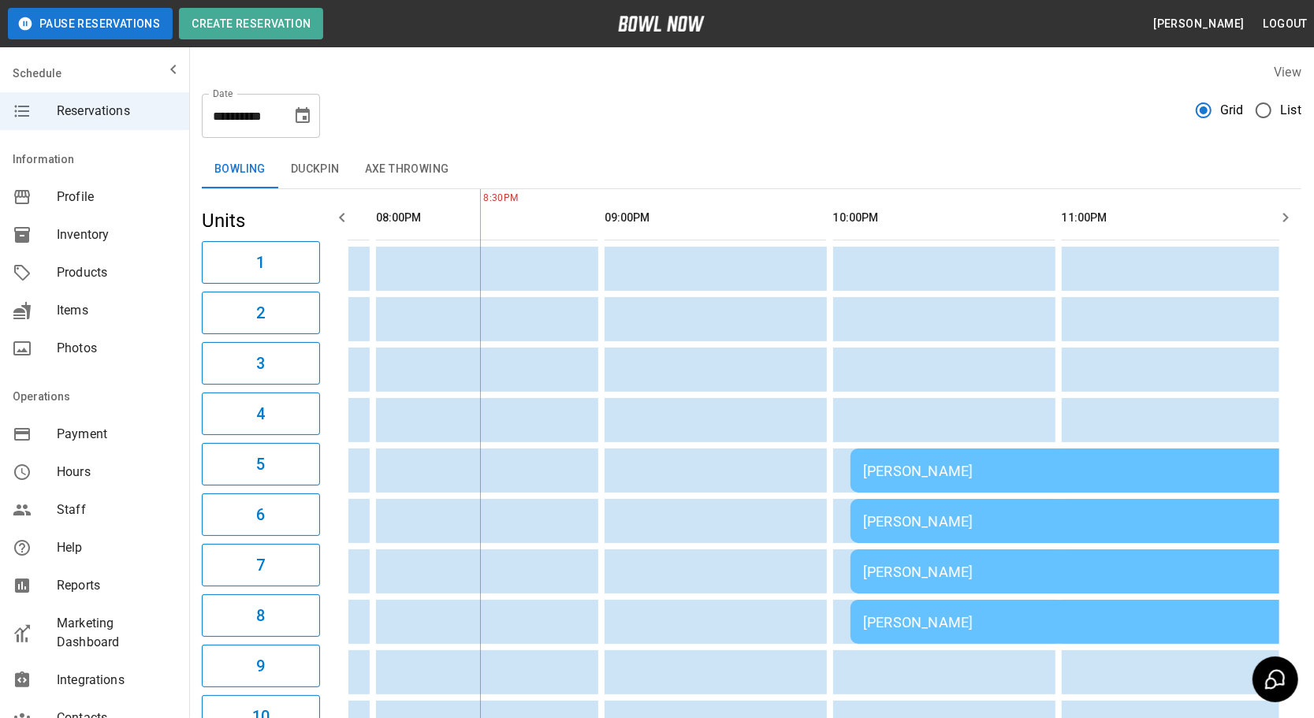
click at [396, 174] on button "Axe Throwing" at bounding box center [407, 170] width 110 height 38
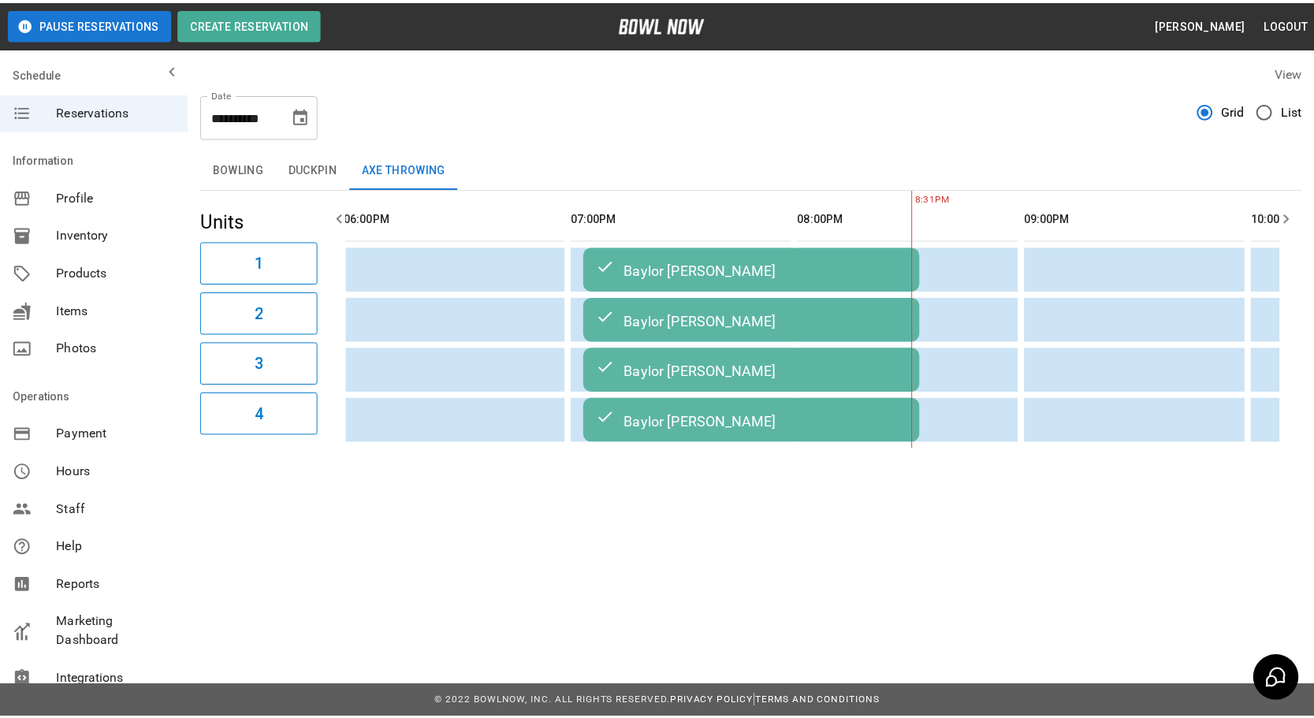
scroll to position [0, 1603]
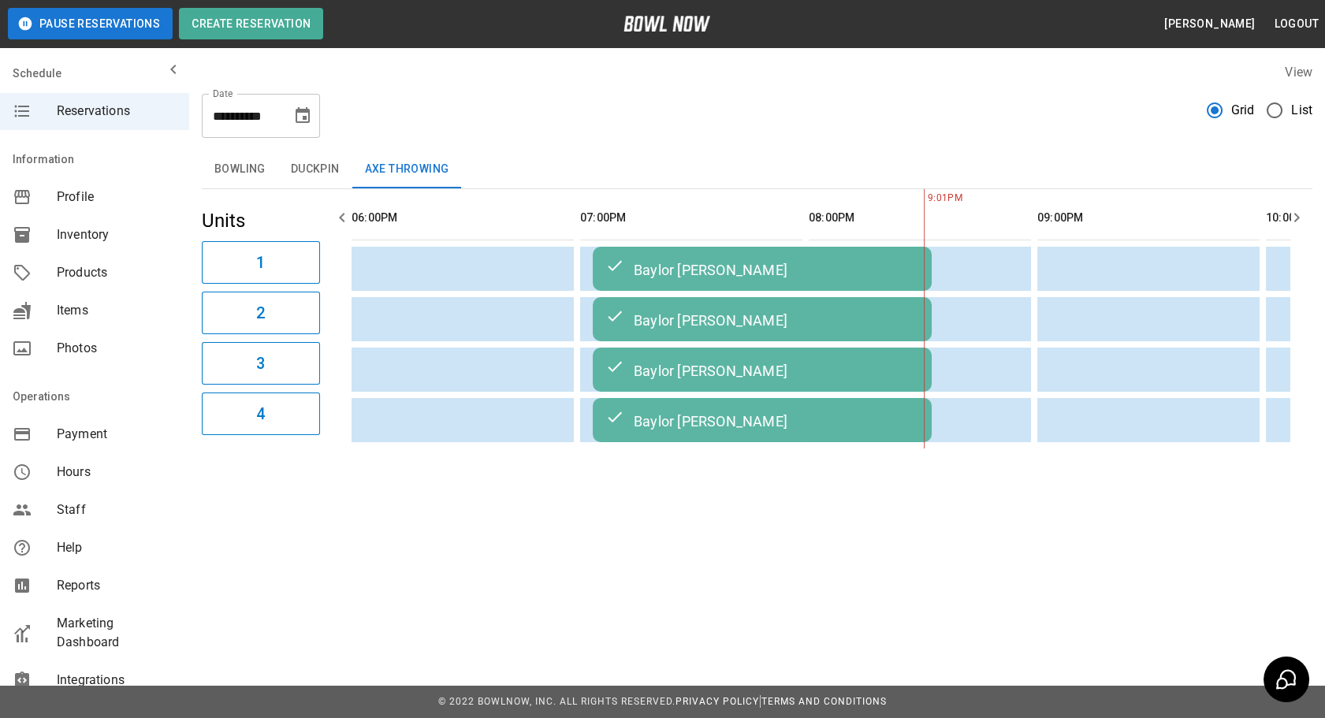
click at [241, 165] on button "Bowling" at bounding box center [240, 170] width 76 height 38
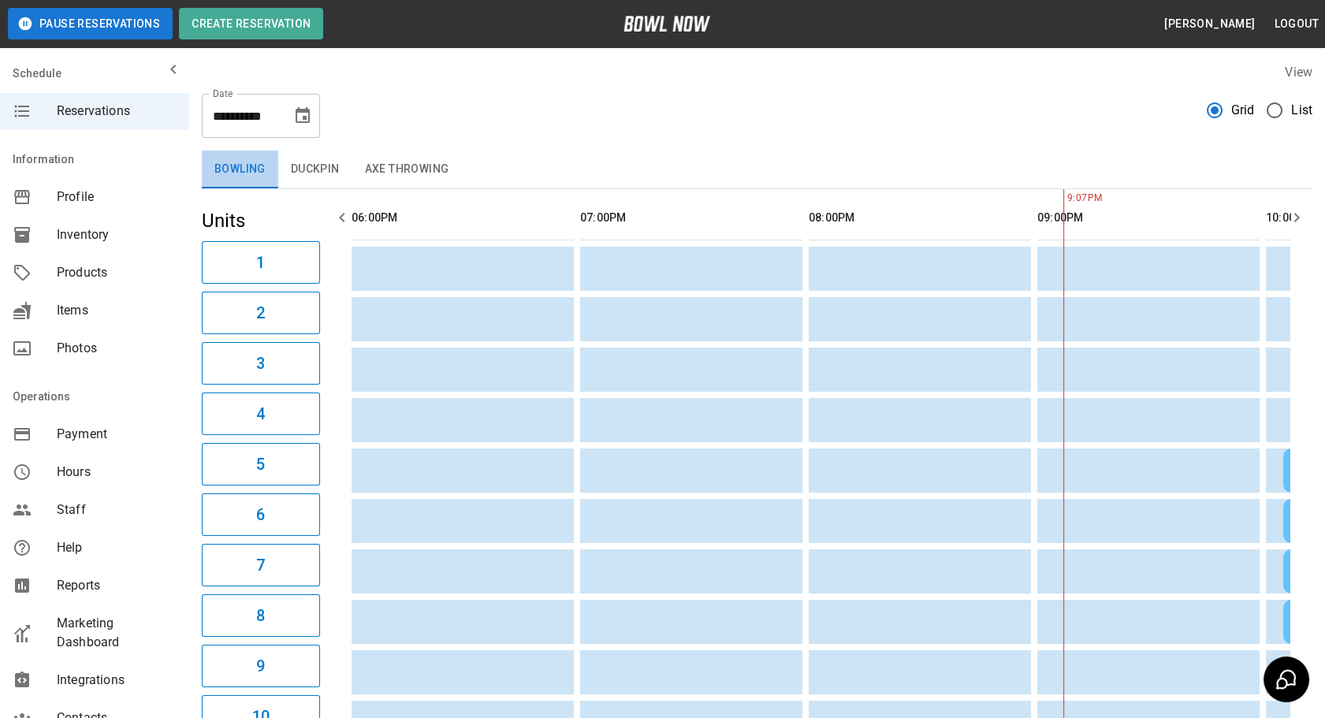
click at [224, 185] on button "Bowling" at bounding box center [240, 170] width 76 height 38
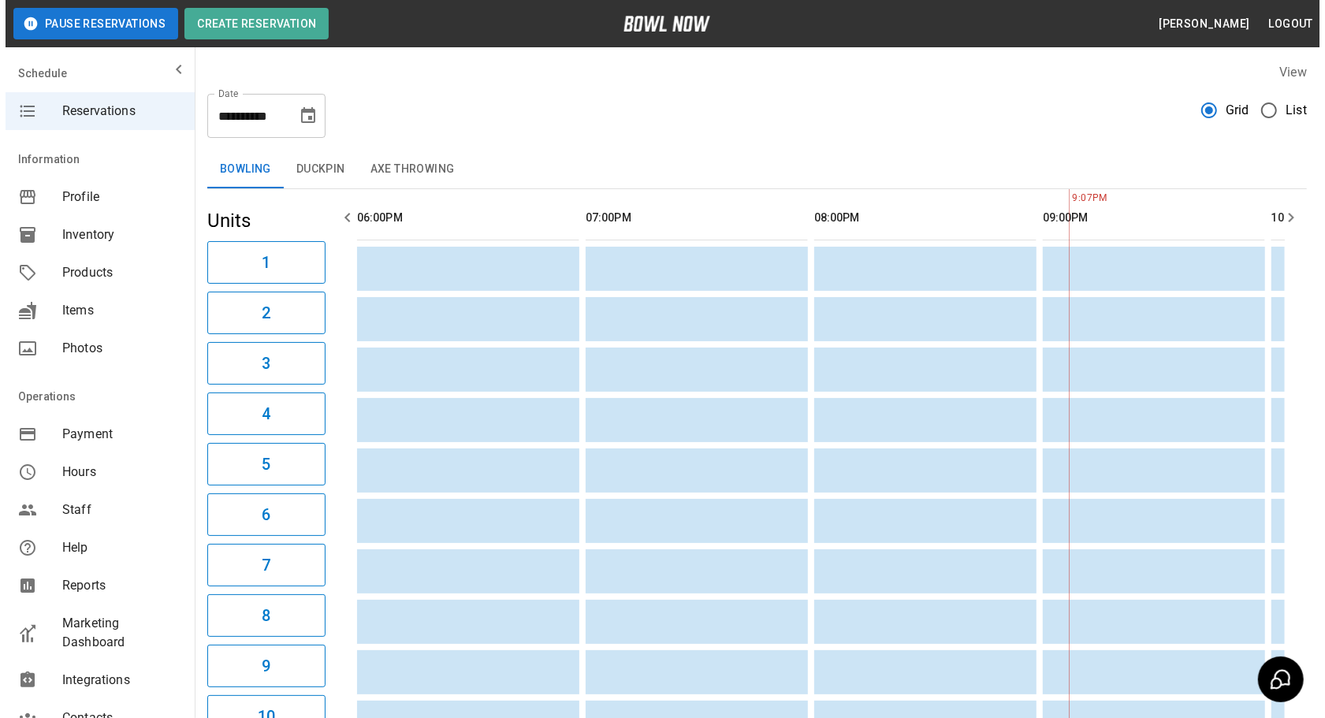
scroll to position [0, 1994]
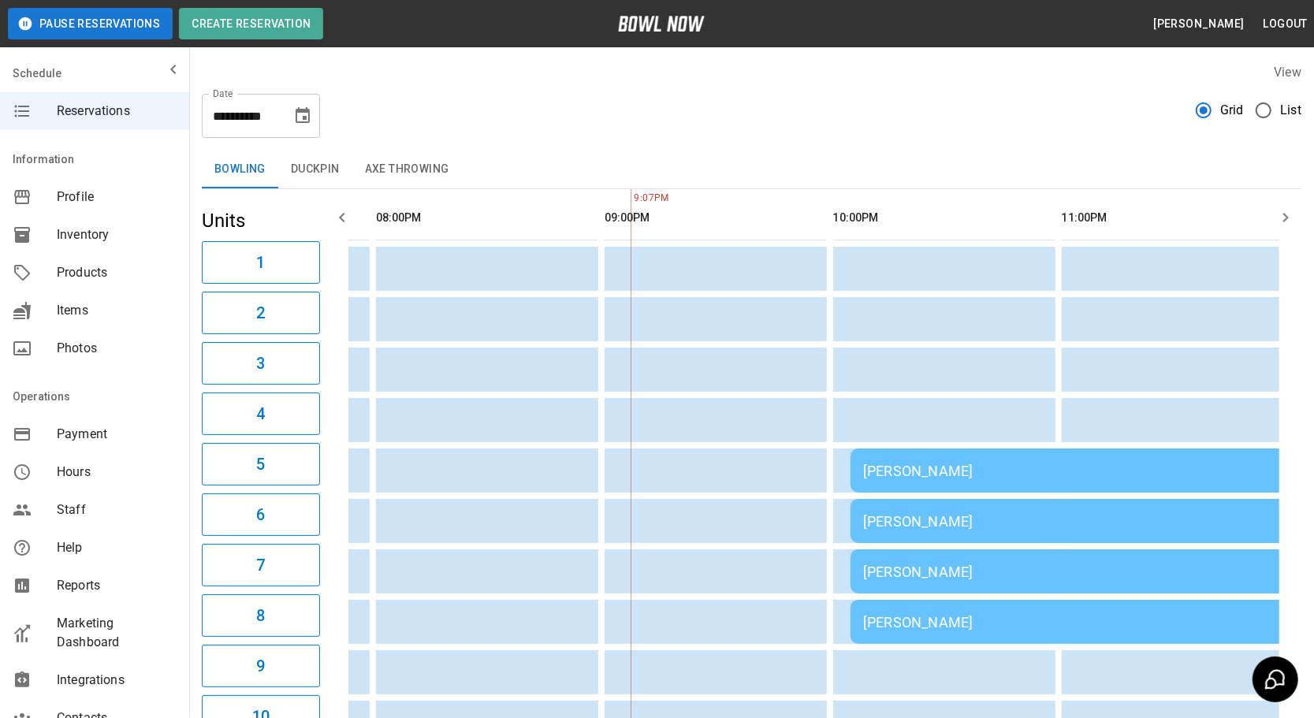
click at [1014, 505] on td "[PERSON_NAME]" at bounding box center [1077, 521] width 454 height 44
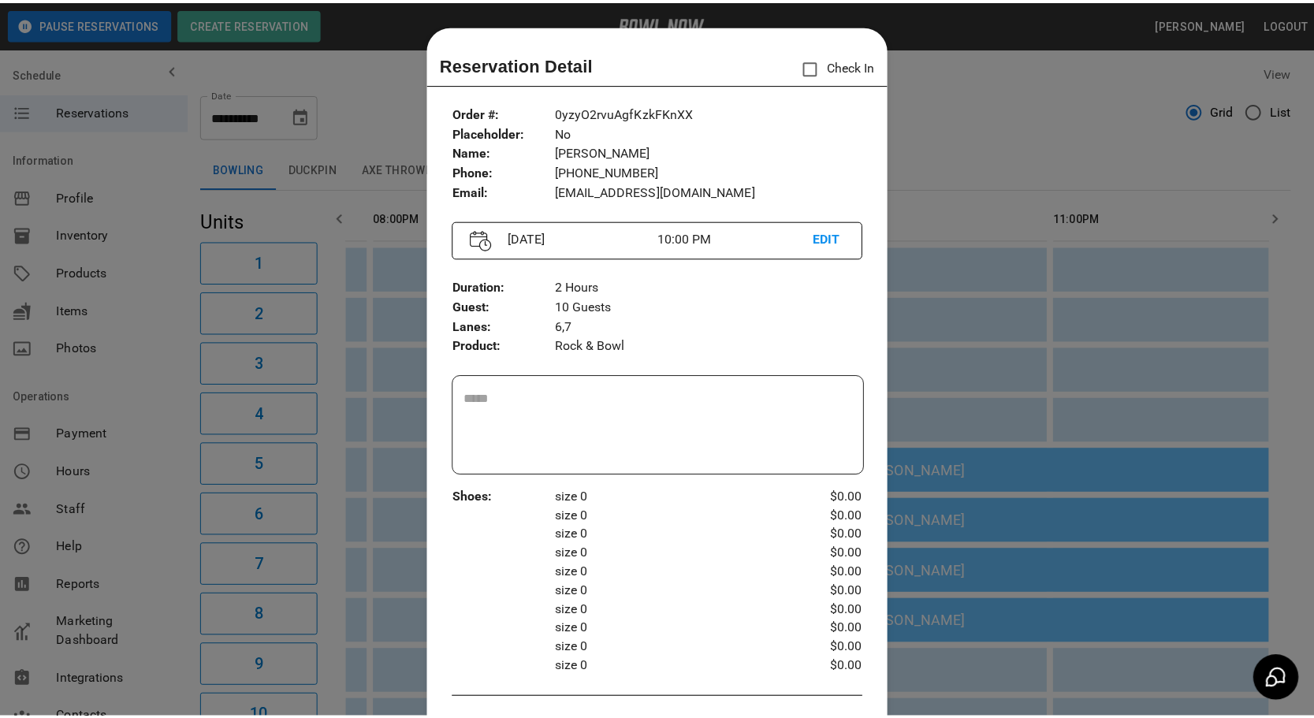
scroll to position [24, 0]
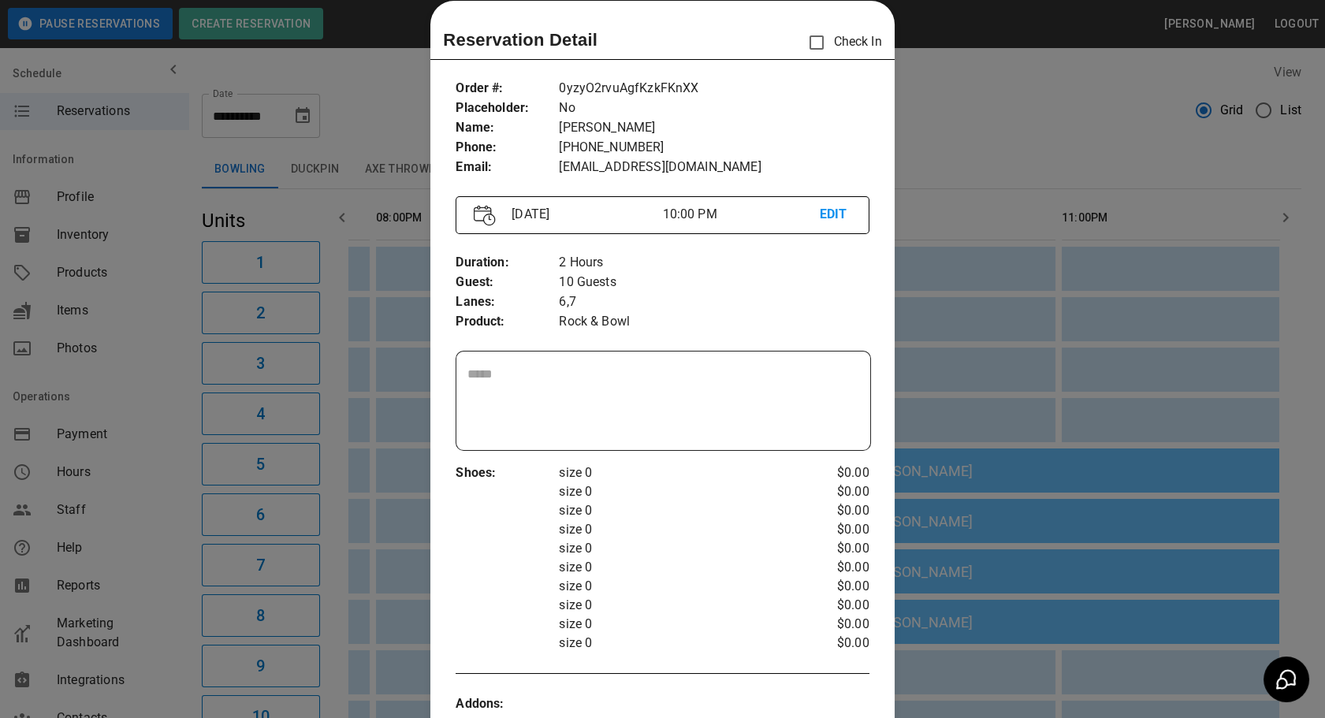
click at [936, 128] on div at bounding box center [662, 359] width 1325 height 718
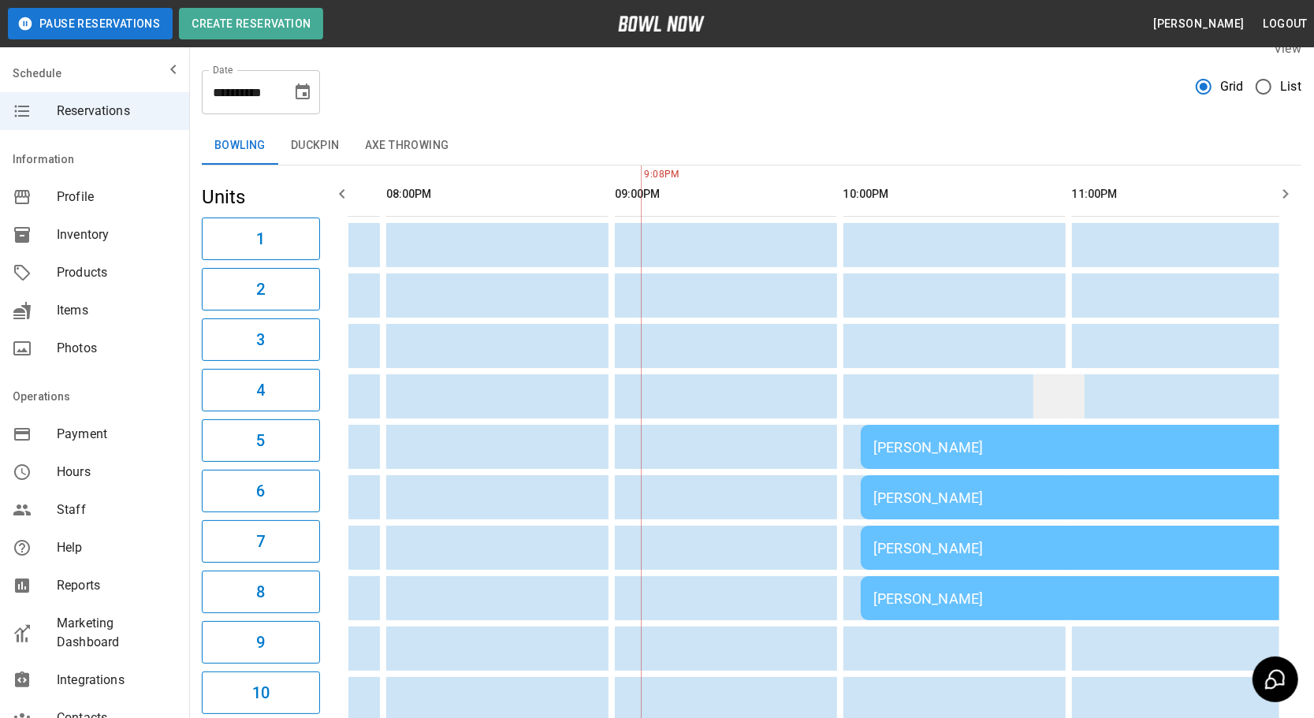
scroll to position [0, 0]
